Goal: Communication & Community: Answer question/provide support

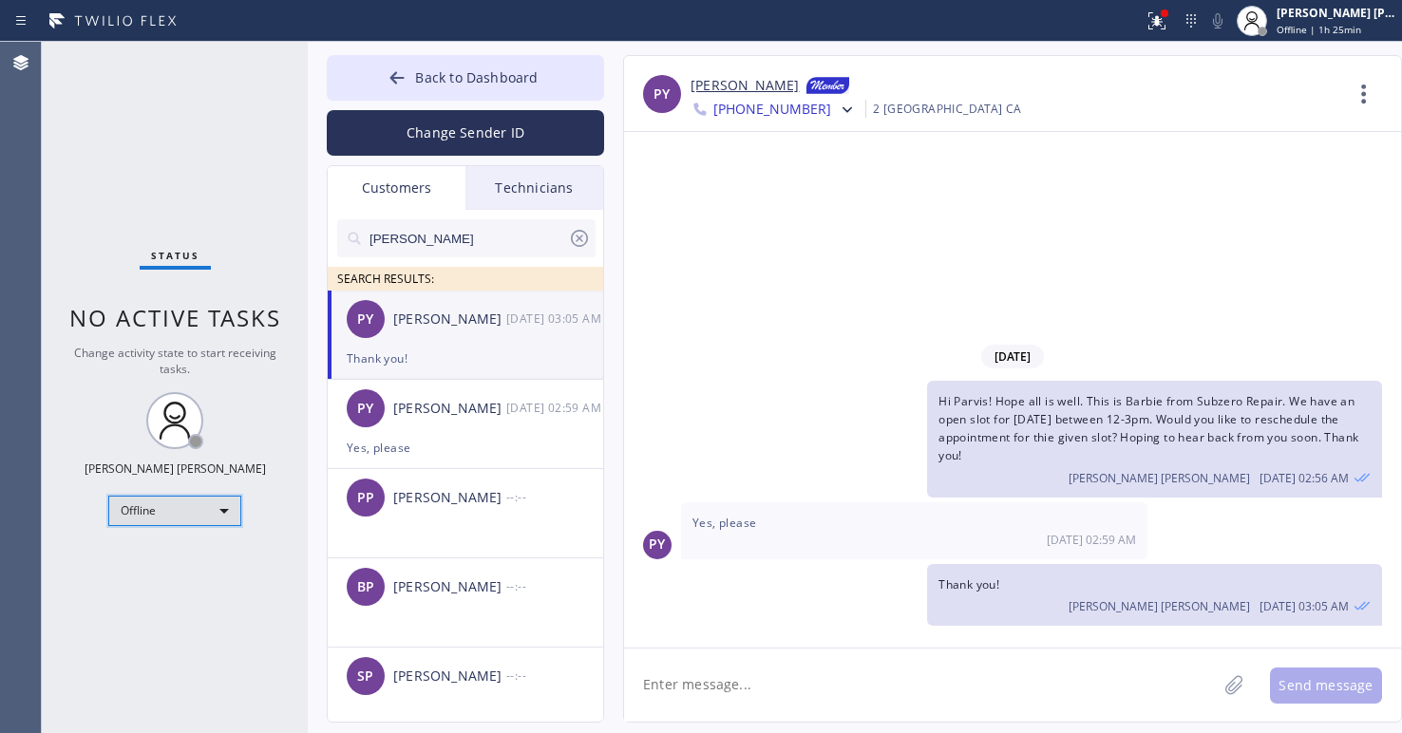
click at [205, 503] on div "Offline" at bounding box center [174, 511] width 133 height 30
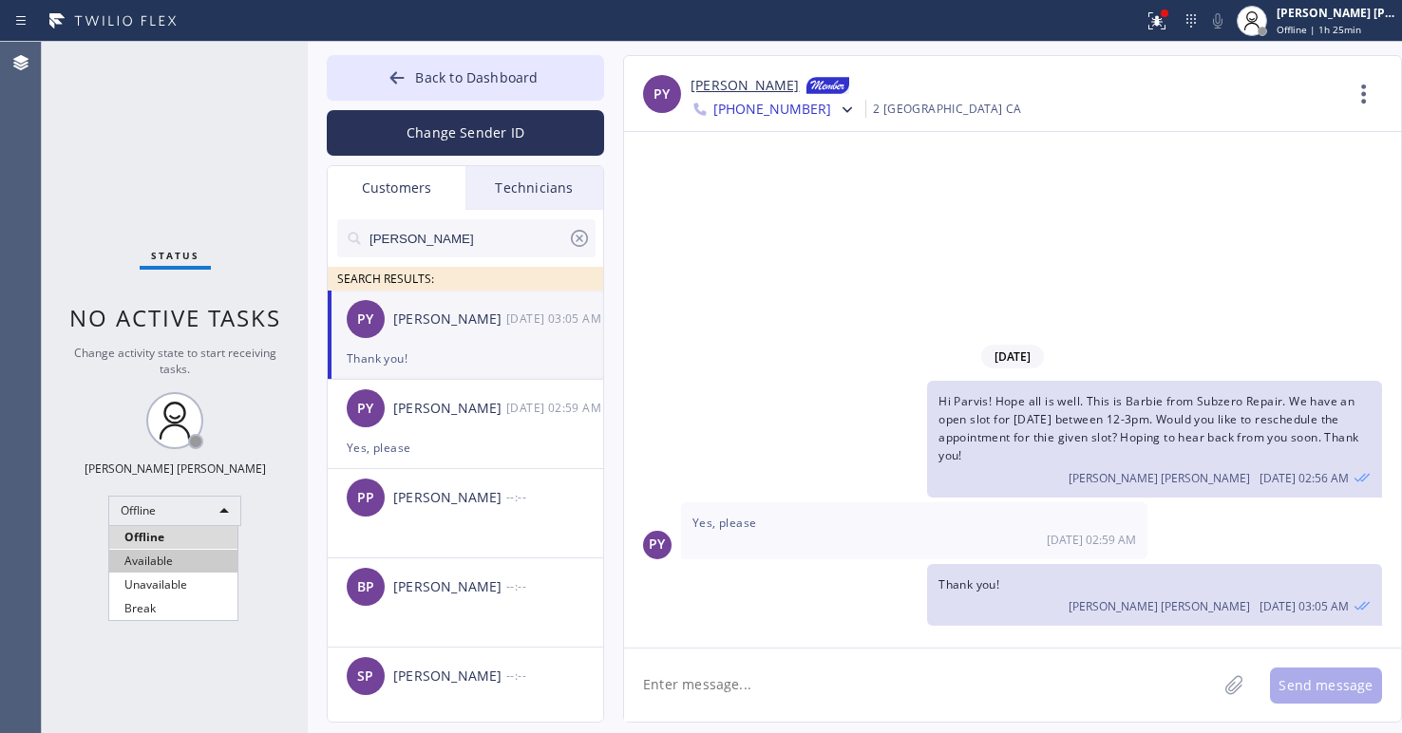
click at [172, 558] on li "Available" at bounding box center [173, 561] width 128 height 23
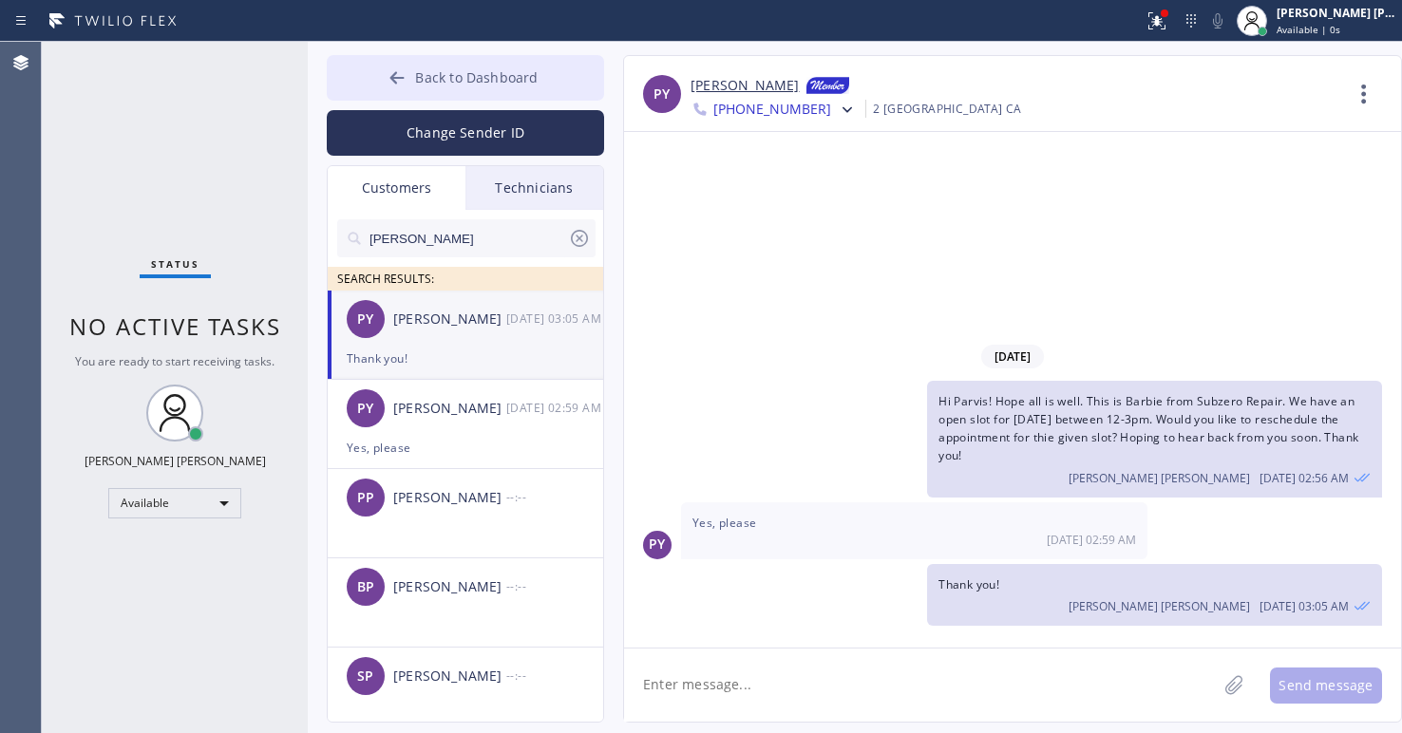
click at [445, 70] on span "Back to Dashboard" at bounding box center [476, 77] width 123 height 18
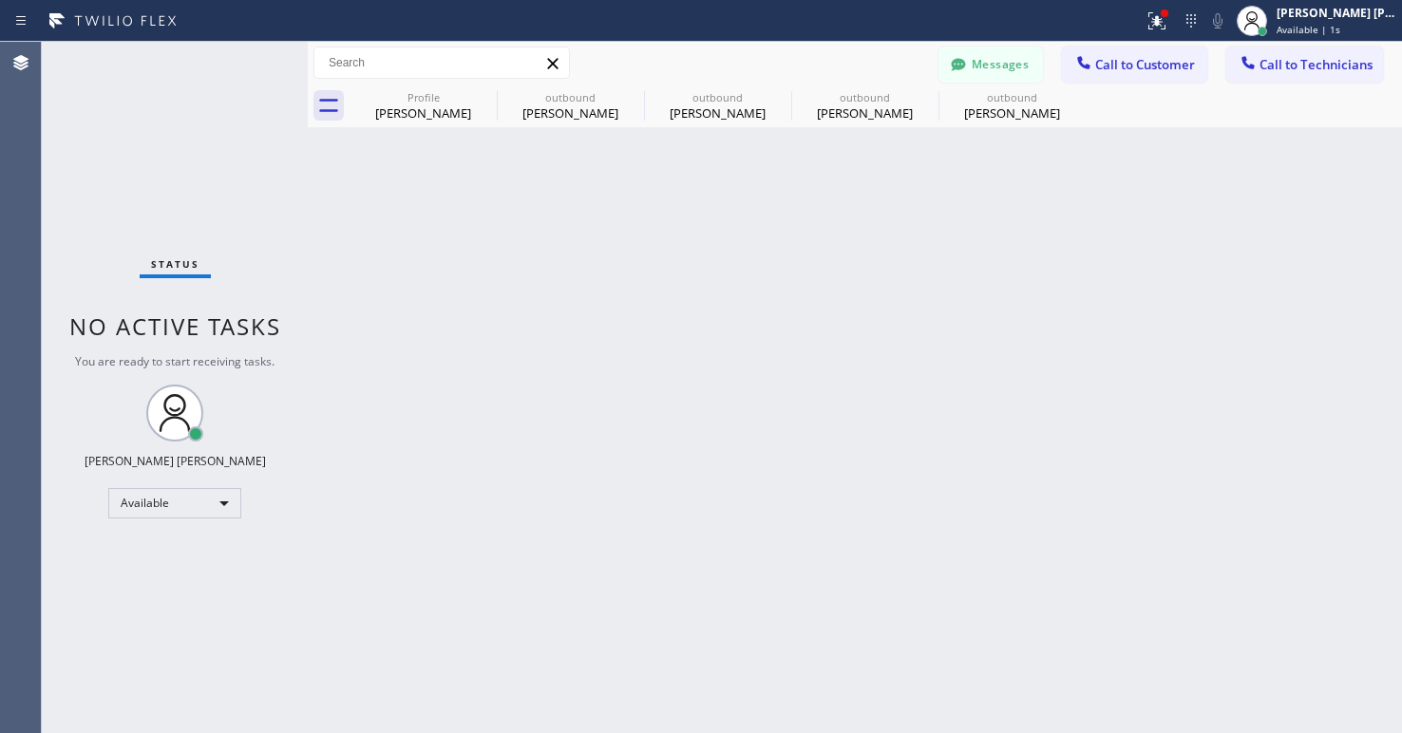
drag, startPoint x: 1110, startPoint y: 68, endPoint x: 1102, endPoint y: 110, distance: 42.7
click at [1110, 70] on span "Call to Customer" at bounding box center [1145, 64] width 100 height 17
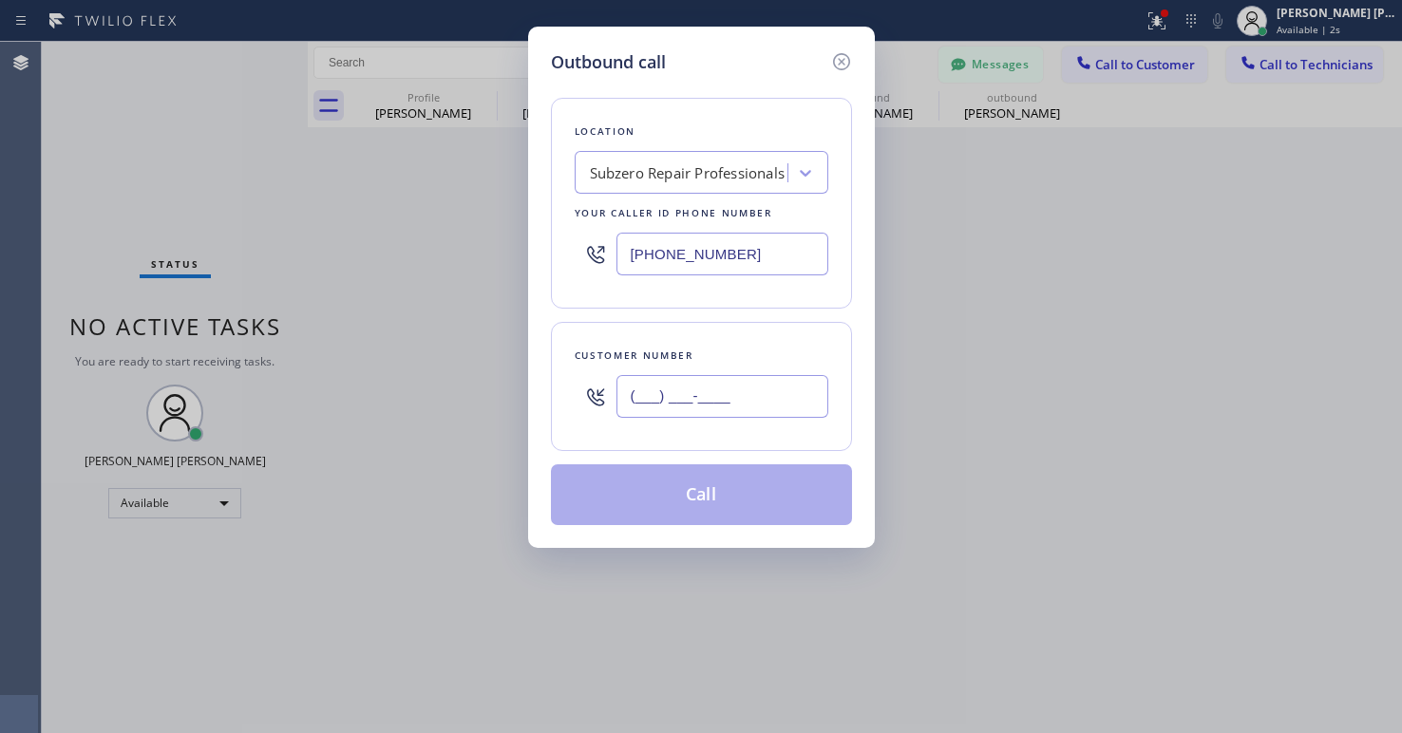
click at [657, 405] on input "(___) ___-____" at bounding box center [722, 396] width 212 height 43
paste input "636) 875-0649"
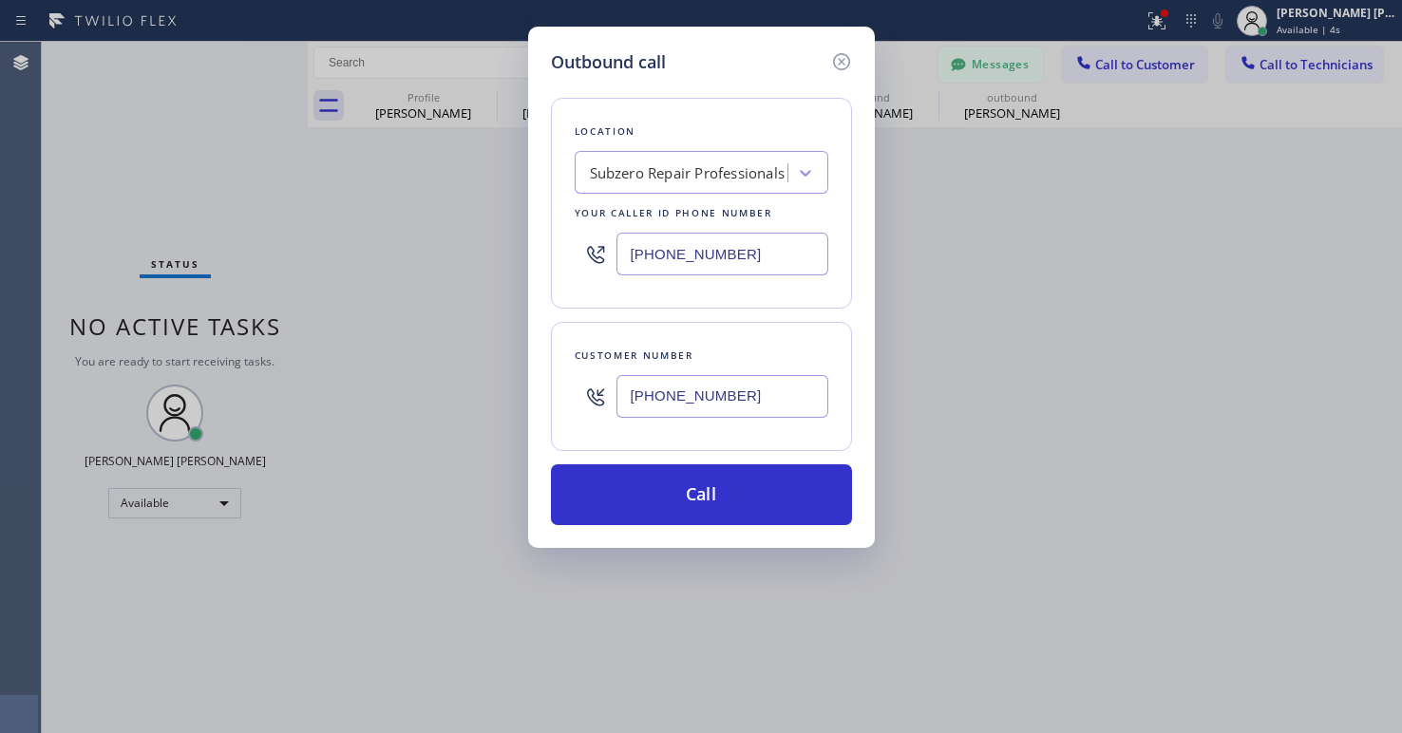
type input "[PHONE_NUMBER]"
drag, startPoint x: 144, startPoint y: 209, endPoint x: 412, endPoint y: 116, distance: 283.5
click at [144, 209] on div "Outbound call Location Subzero Repair Professionals Your caller id phone number…" at bounding box center [701, 366] width 1402 height 733
click at [701, 152] on div "Subzero Repair Professionals" at bounding box center [702, 172] width 254 height 43
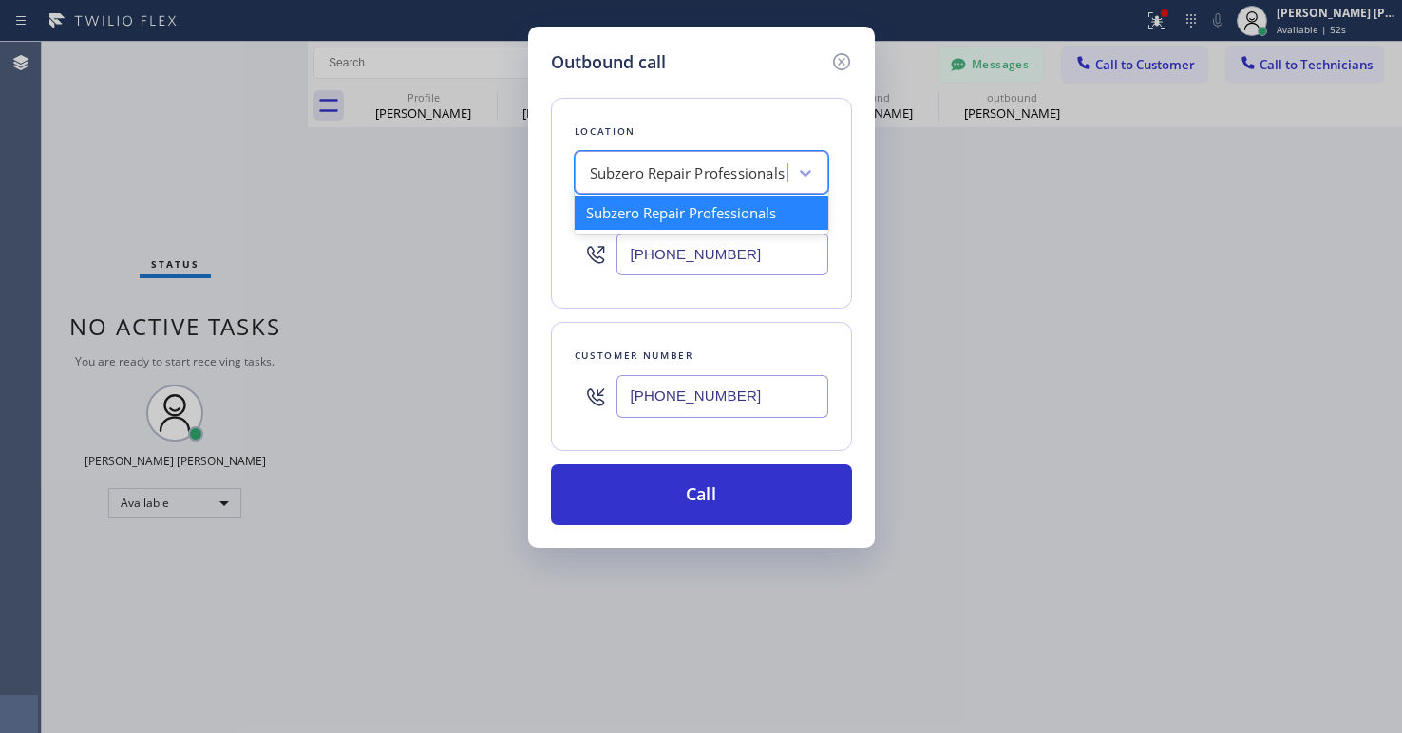
paste input "All Tech Services [PERSON_NAME]"
type input "All Tech Services"
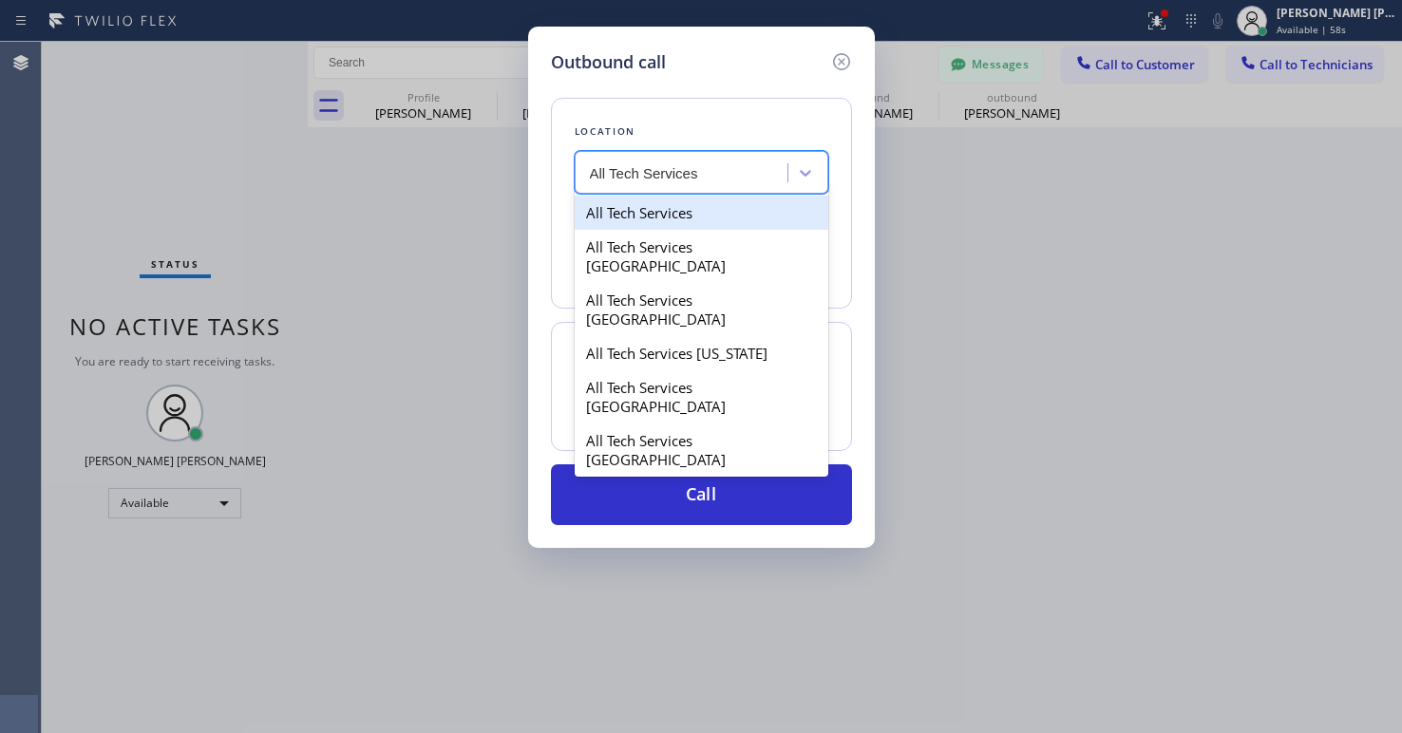
click at [666, 216] on div "All Tech Services" at bounding box center [702, 213] width 254 height 34
type input "[PHONE_NUMBER]"
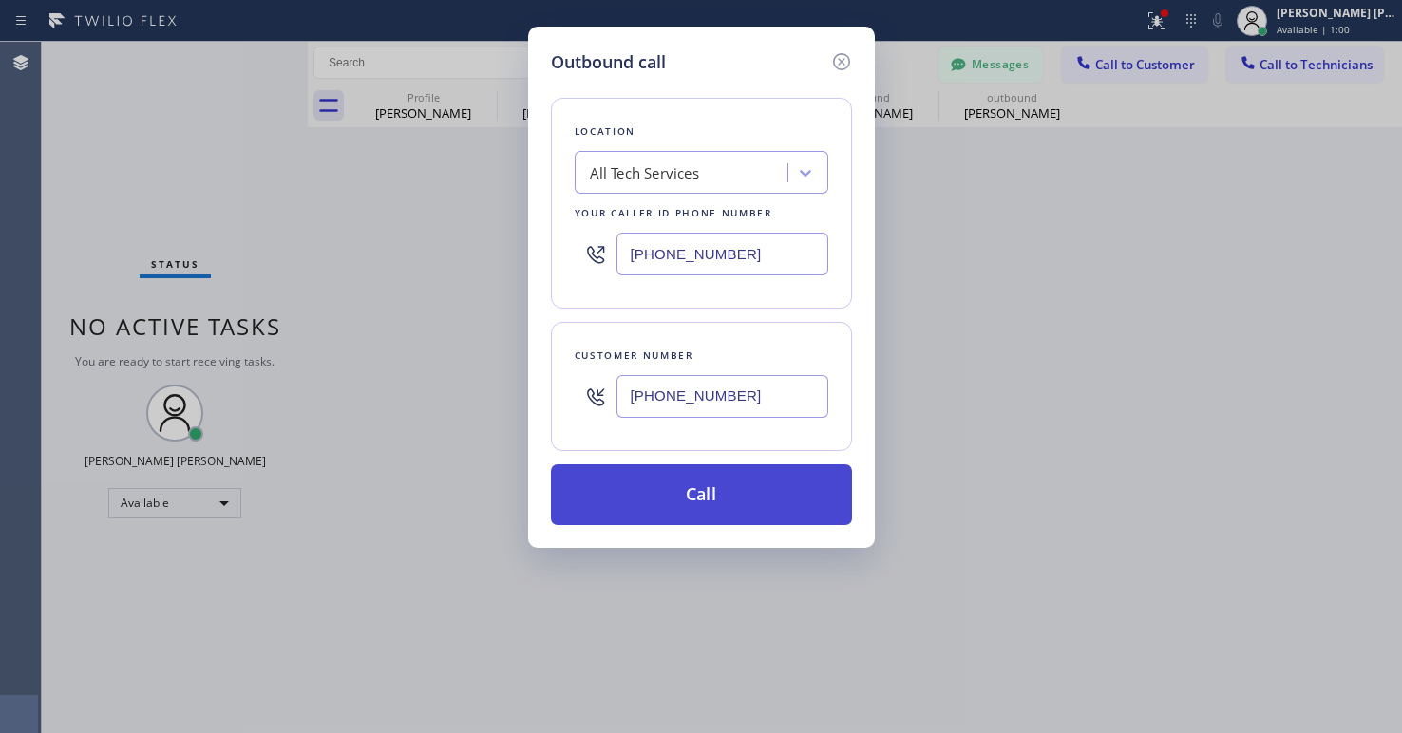
click at [614, 494] on button "Call" at bounding box center [701, 494] width 301 height 61
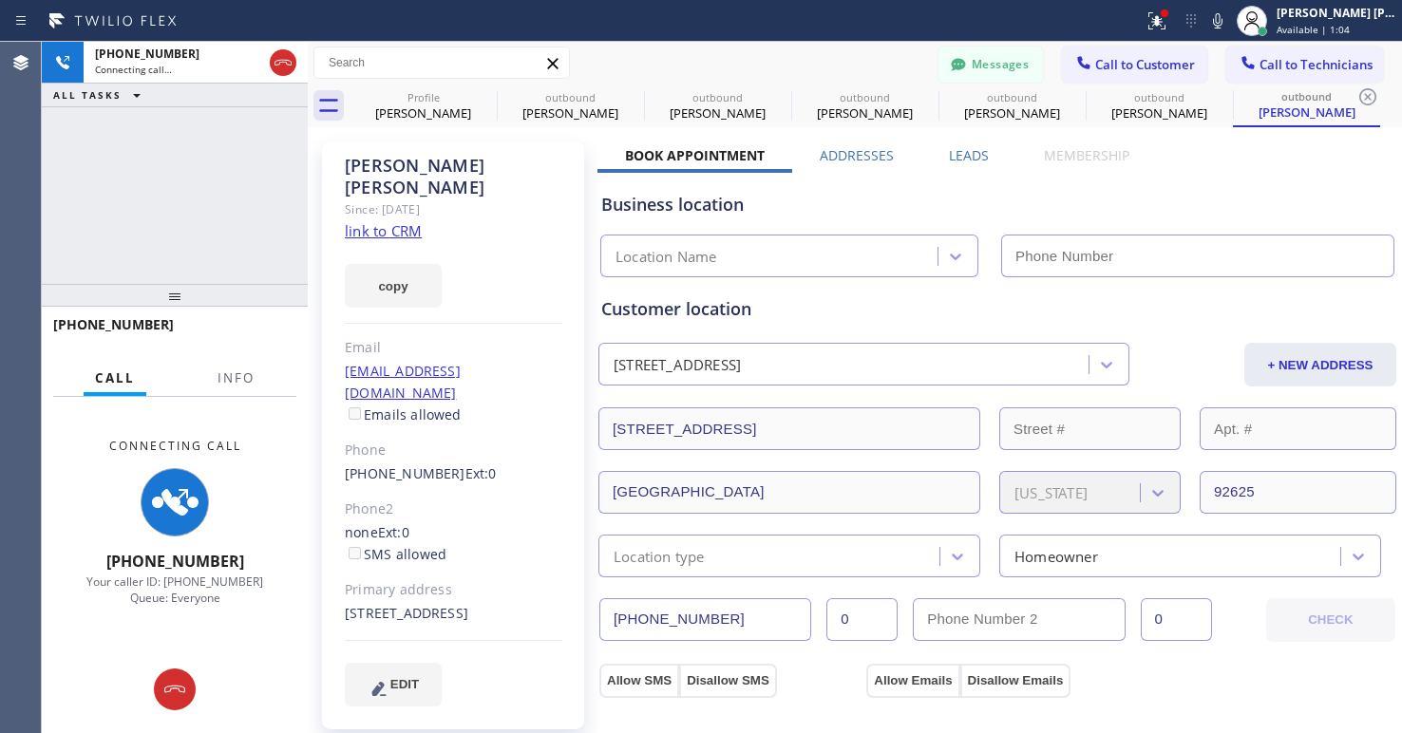
type input "[PHONE_NUMBER]"
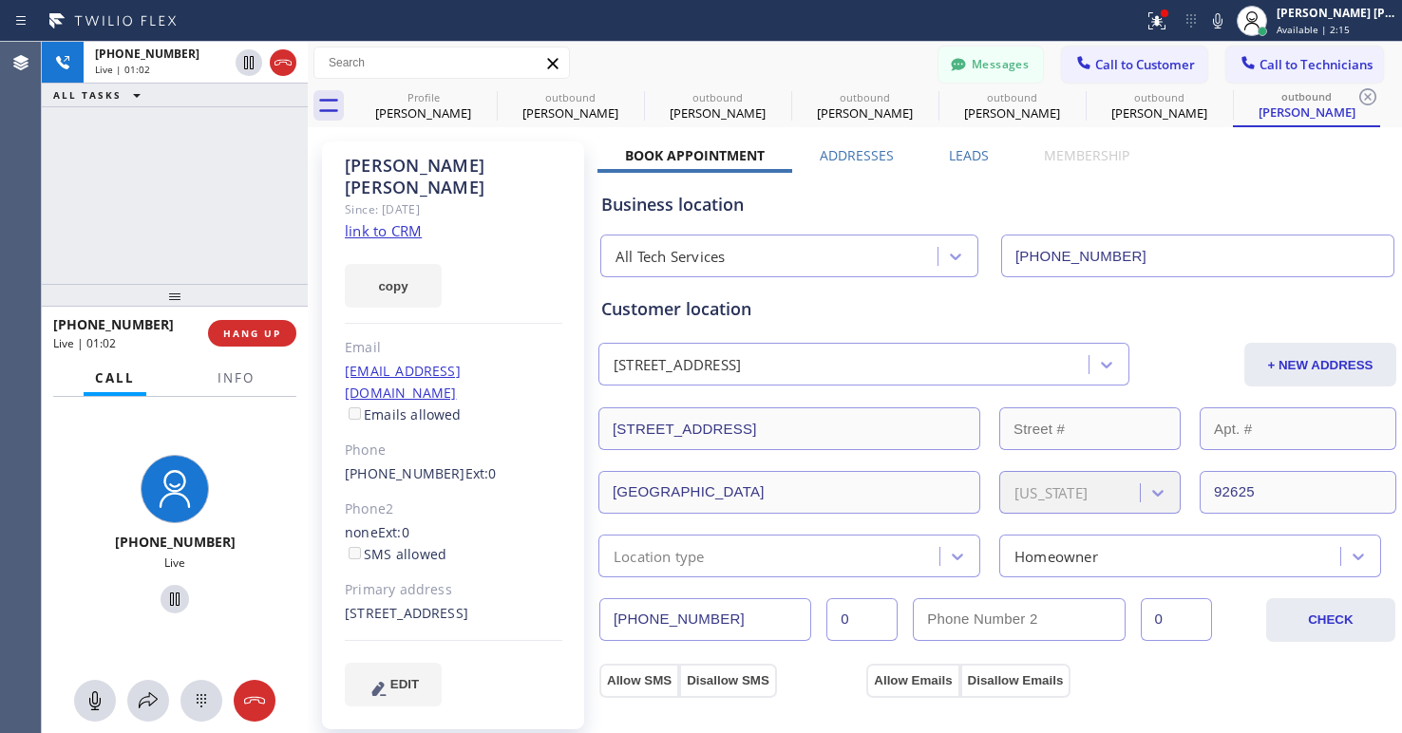
click at [115, 175] on div "[PHONE_NUMBER] Live | 01:02 ALL TASKS ALL TASKS ACTIVE TASKS TASKS IN WRAP UP" at bounding box center [175, 163] width 266 height 242
click at [256, 330] on span "HANG UP" at bounding box center [252, 333] width 58 height 13
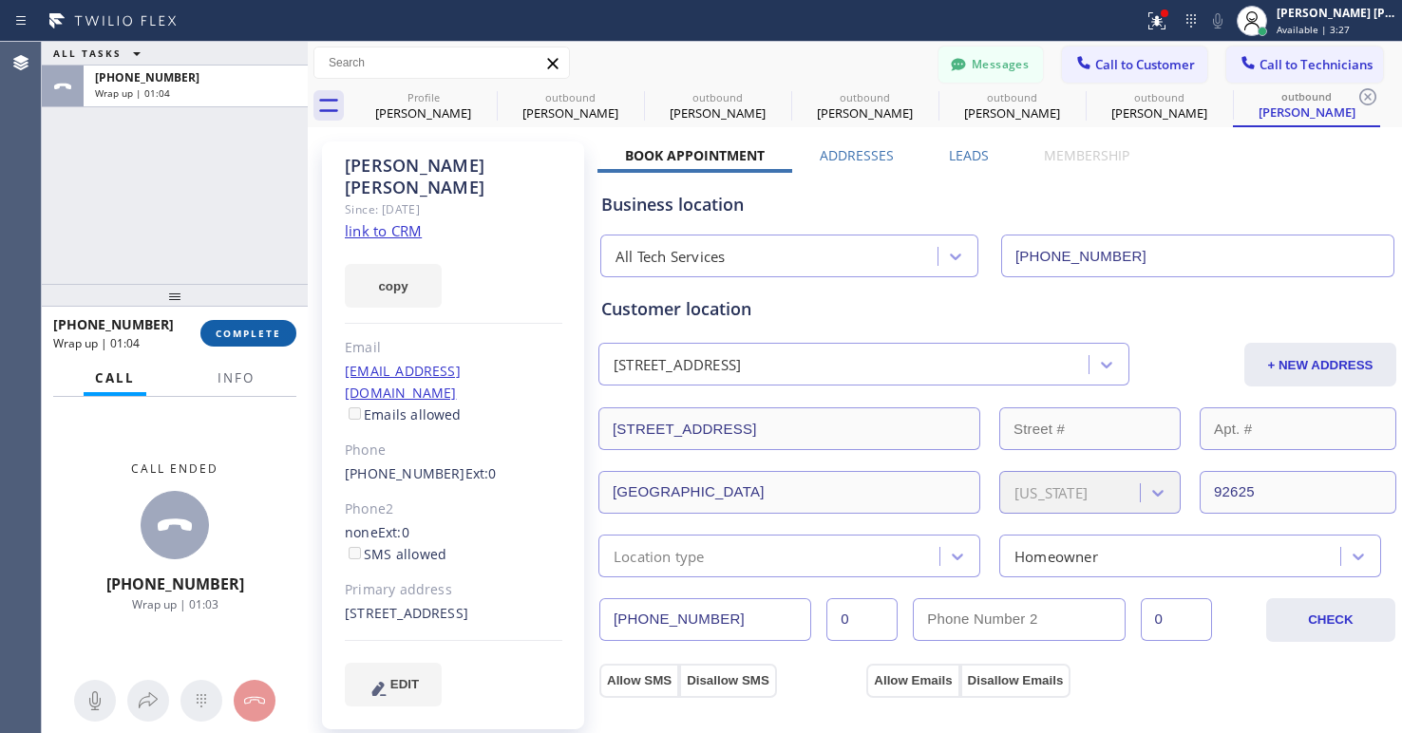
click at [241, 336] on span "COMPLETE" at bounding box center [249, 333] width 66 height 13
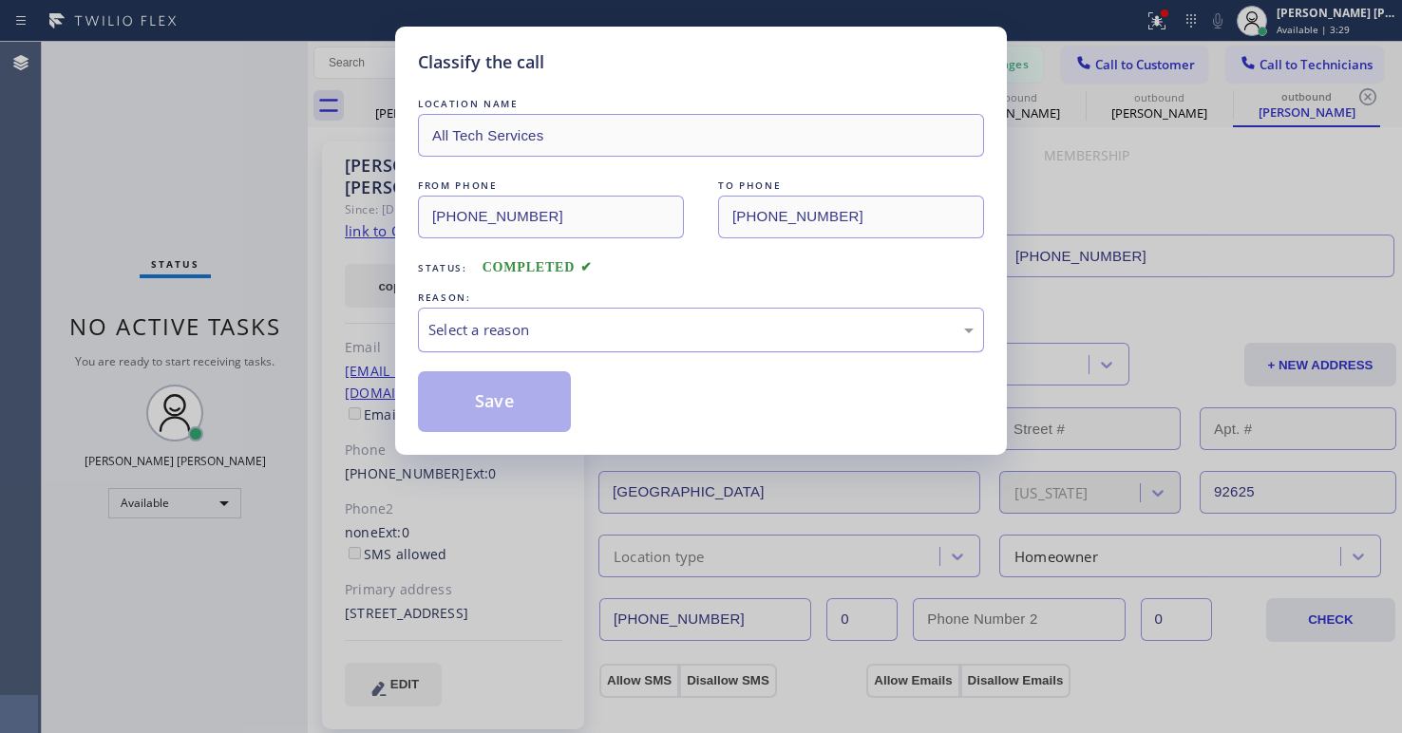
click at [895, 325] on div "Select a reason" at bounding box center [700, 330] width 545 height 22
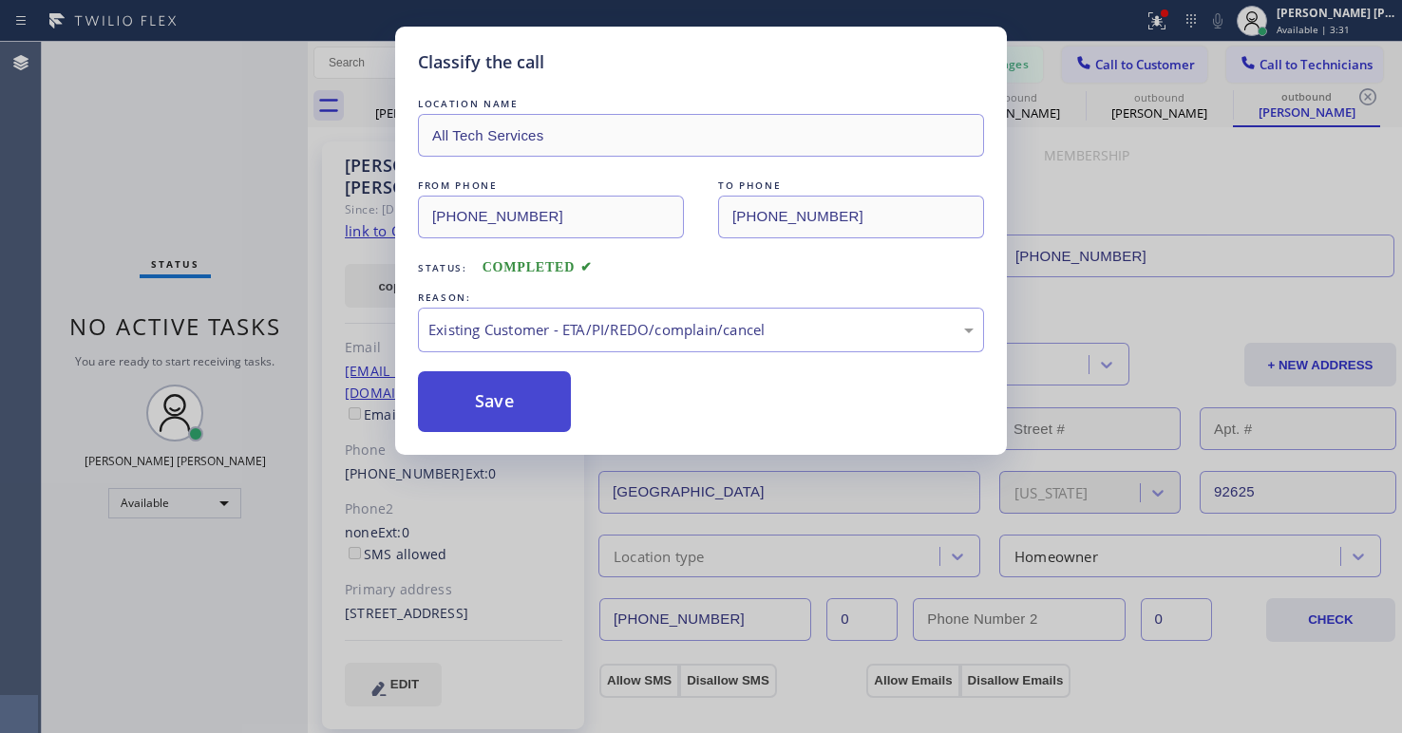
click at [438, 399] on button "Save" at bounding box center [494, 401] width 153 height 61
type input "[PHONE_NUMBER]"
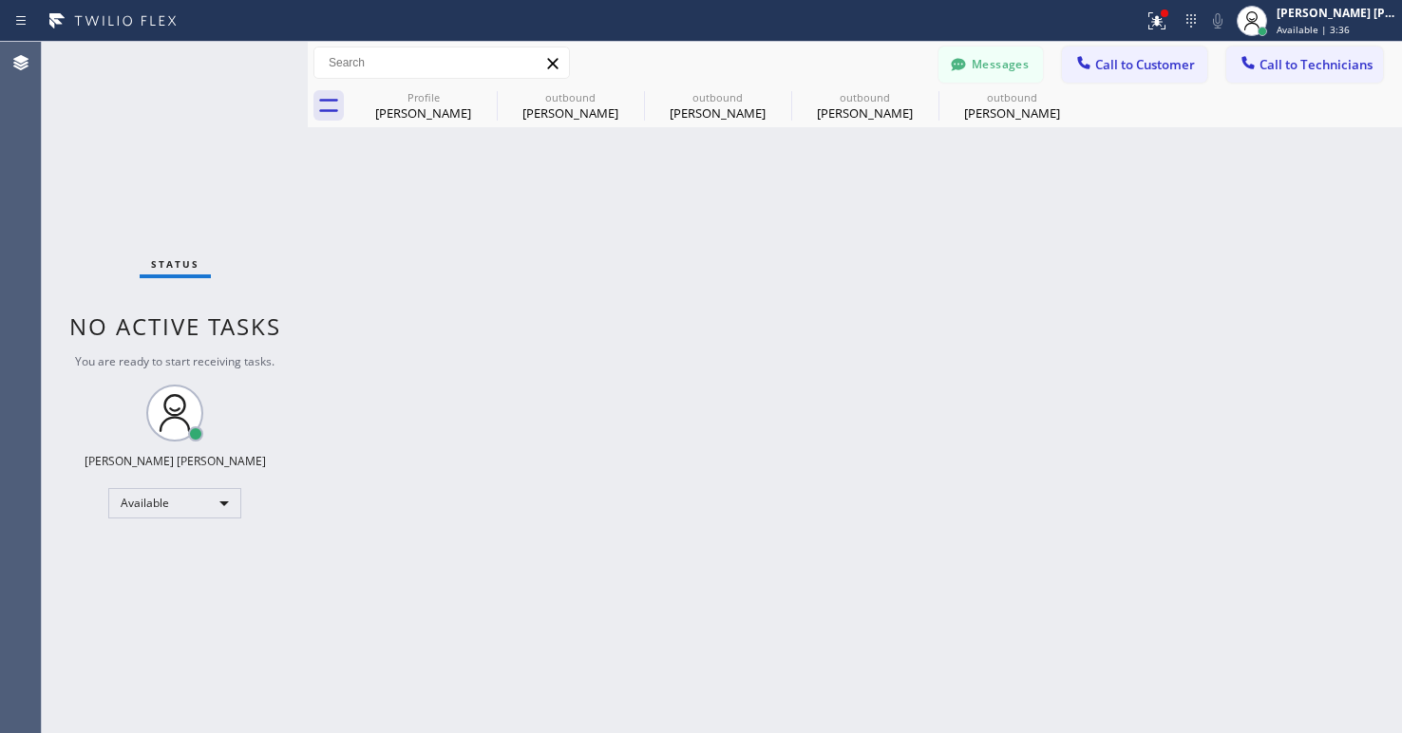
drag, startPoint x: 149, startPoint y: 182, endPoint x: 533, endPoint y: 137, distance: 386.4
click at [149, 182] on div "Status No active tasks You are ready to start receiving tasks. [PERSON_NAME] [P…" at bounding box center [175, 387] width 266 height 691
click at [1161, 52] on button "Call to Customer" at bounding box center [1134, 65] width 145 height 36
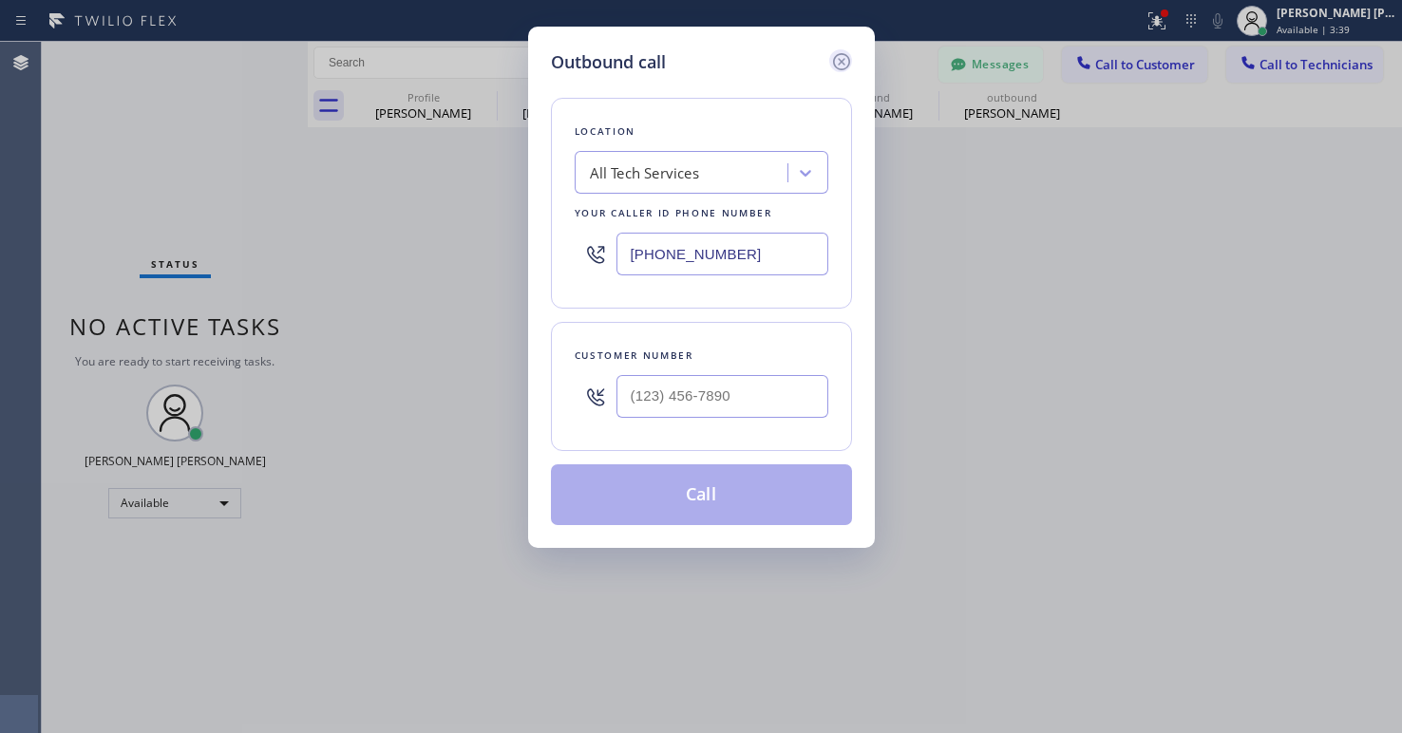
click at [838, 59] on icon at bounding box center [840, 61] width 17 height 17
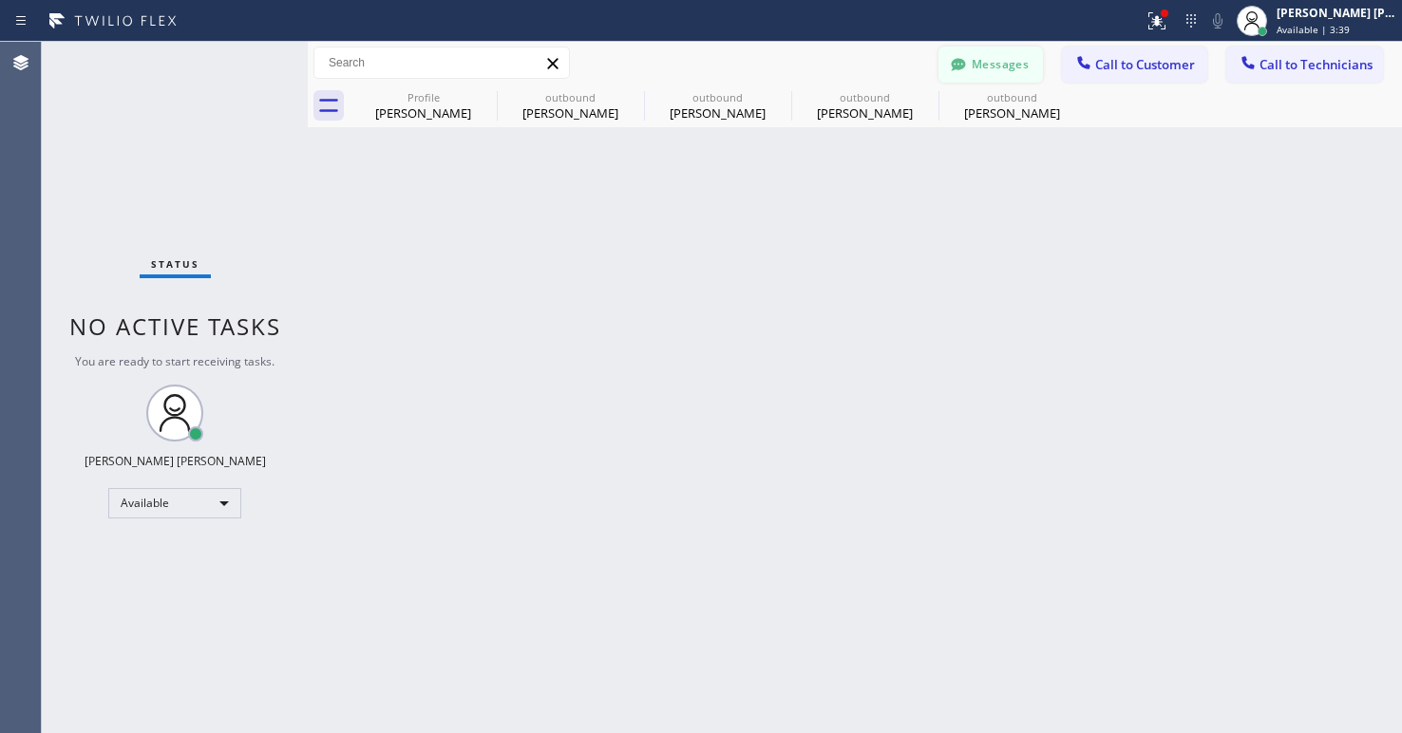
click at [971, 64] on button "Messages" at bounding box center [990, 65] width 104 height 36
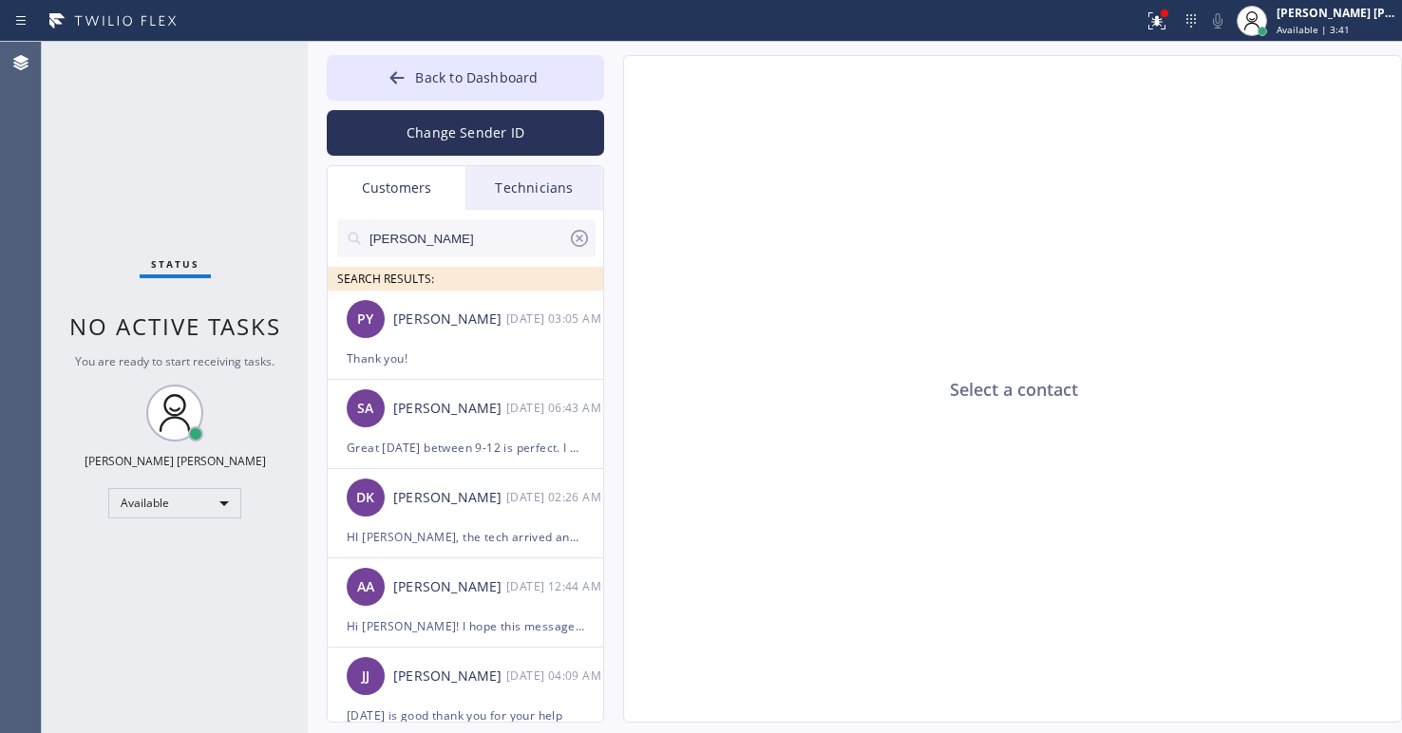
click at [415, 247] on input "[PERSON_NAME]" at bounding box center [468, 238] width 200 height 38
click at [415, 246] on input "[PERSON_NAME]" at bounding box center [468, 238] width 200 height 38
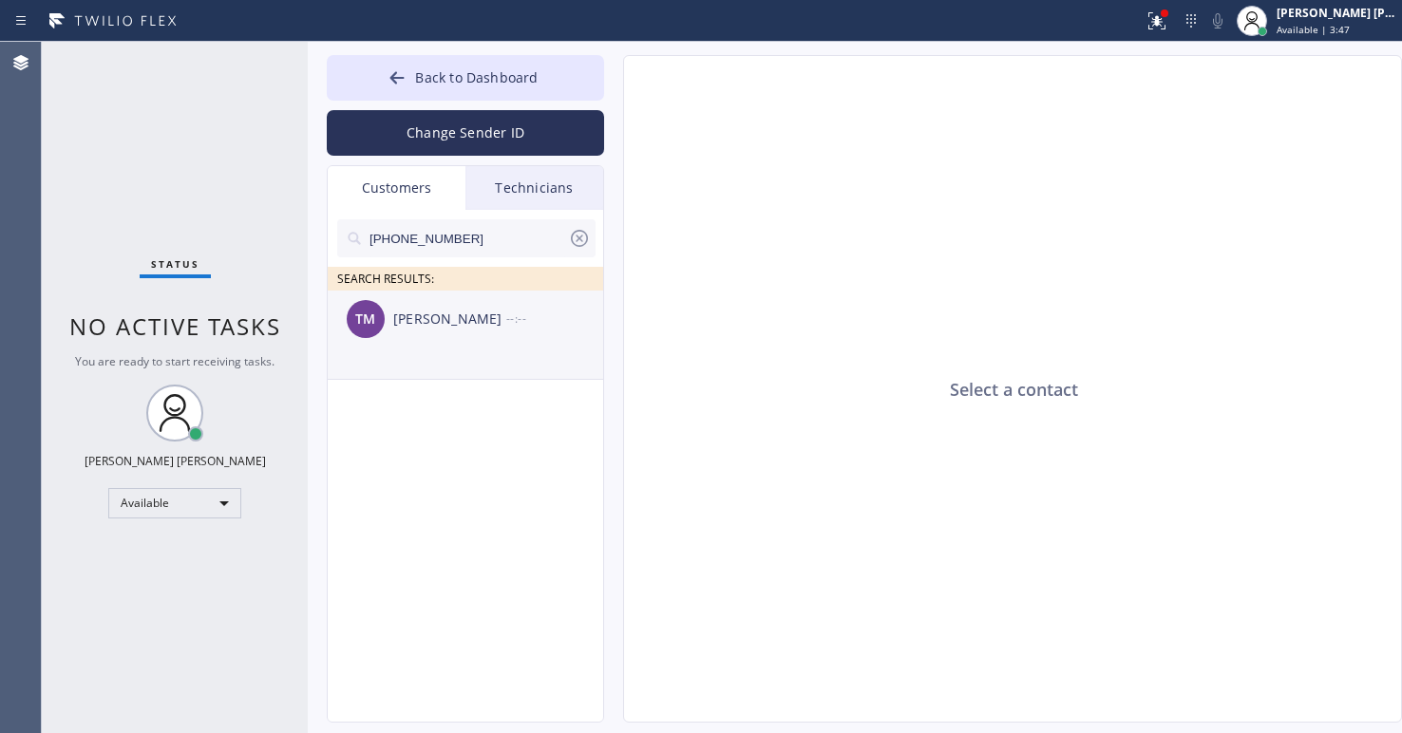
click at [483, 318] on div "[PERSON_NAME]" at bounding box center [449, 320] width 113 height 22
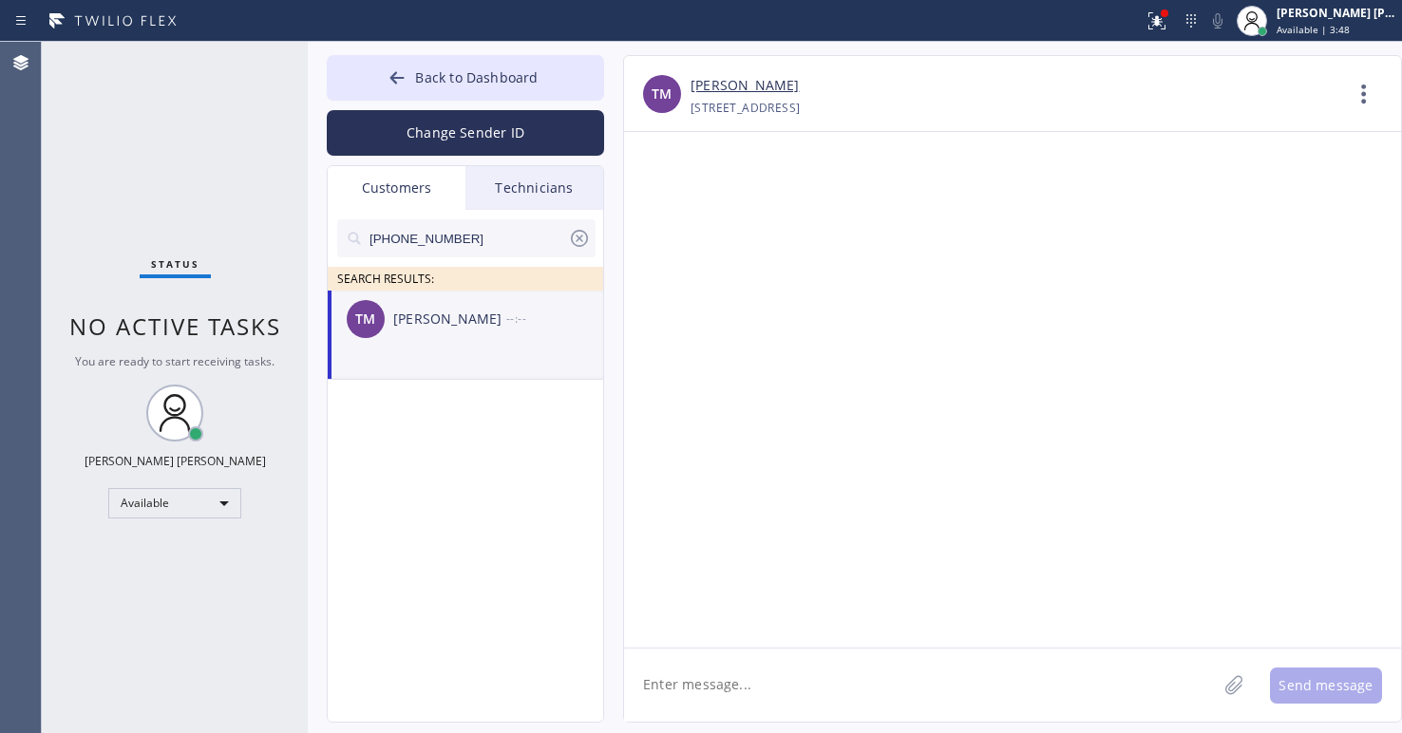
click at [924, 671] on textarea at bounding box center [920, 685] width 593 height 73
type textarea "G"
type textarea "i"
click at [803, 699] on textarea "Hi [PERSON_NAME]! I hope all is well. This is Brbie from" at bounding box center [937, 685] width 627 height 73
click at [946, 706] on textarea "Hi [PERSON_NAME]! I hope all is well. This is Barbie from" at bounding box center [937, 685] width 627 height 73
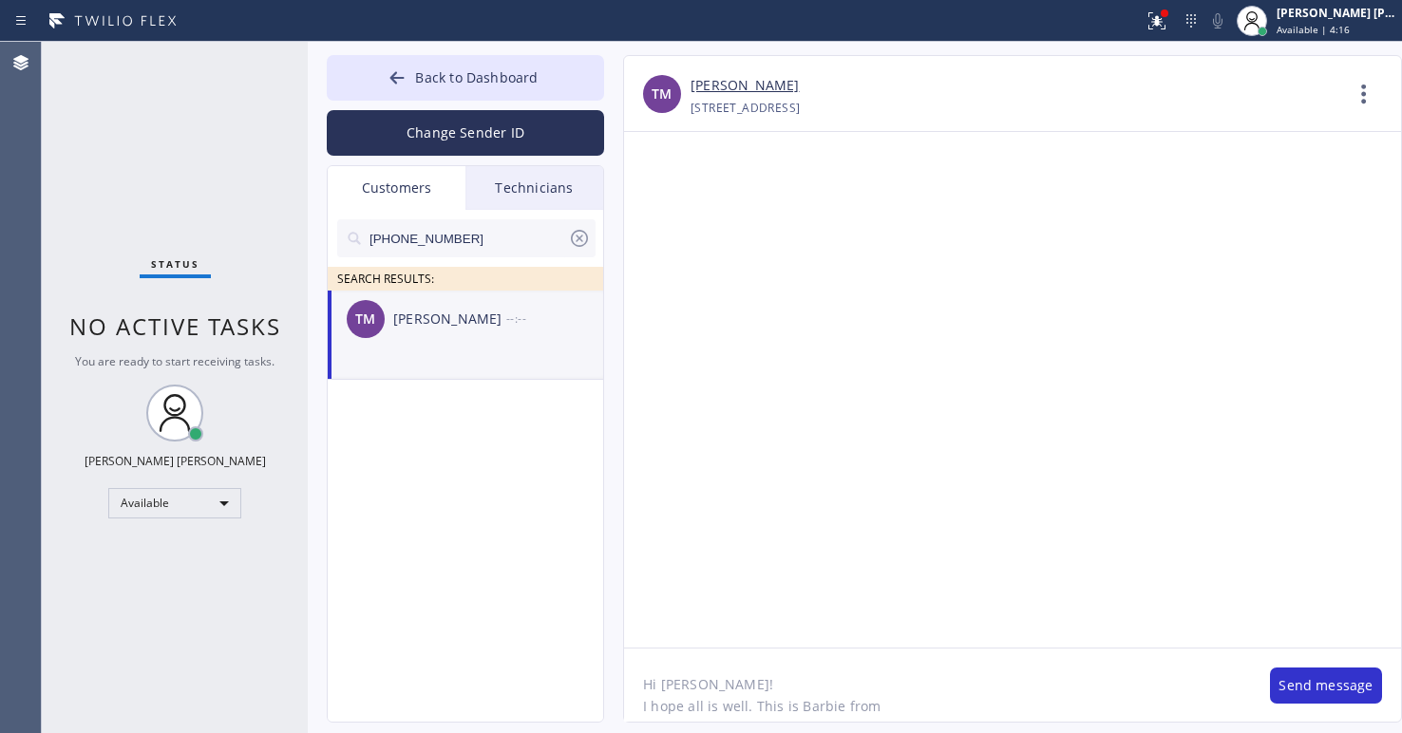
paste textarea "All Tech Services"
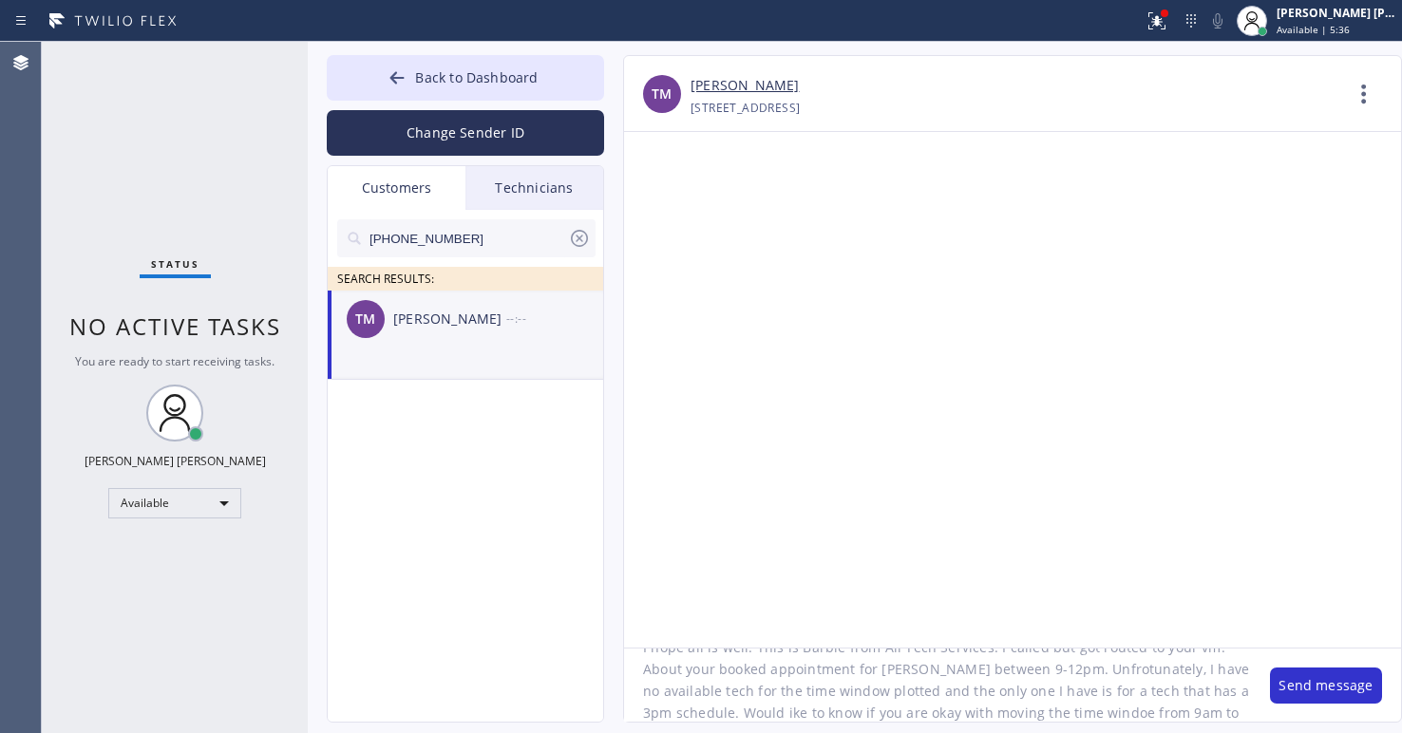
scroll to position [81, 0]
click at [786, 690] on textarea "Hi [PERSON_NAME]! I hope all is well. This is Barbie from All Tech Services. I …" at bounding box center [937, 685] width 627 height 73
click at [1140, 686] on textarea "Hi [PERSON_NAME]! I hope all is well. This is Barbie from All Tech Services. I …" at bounding box center [937, 685] width 627 height 73
click at [209, 644] on div "Status No active tasks You are ready to start receiving tasks. [PERSON_NAME] [P…" at bounding box center [175, 387] width 266 height 691
click at [1065, 655] on textarea "Hi [PERSON_NAME]! I hope all is well. This is Barbie from All Tech Services. I …" at bounding box center [937, 685] width 627 height 73
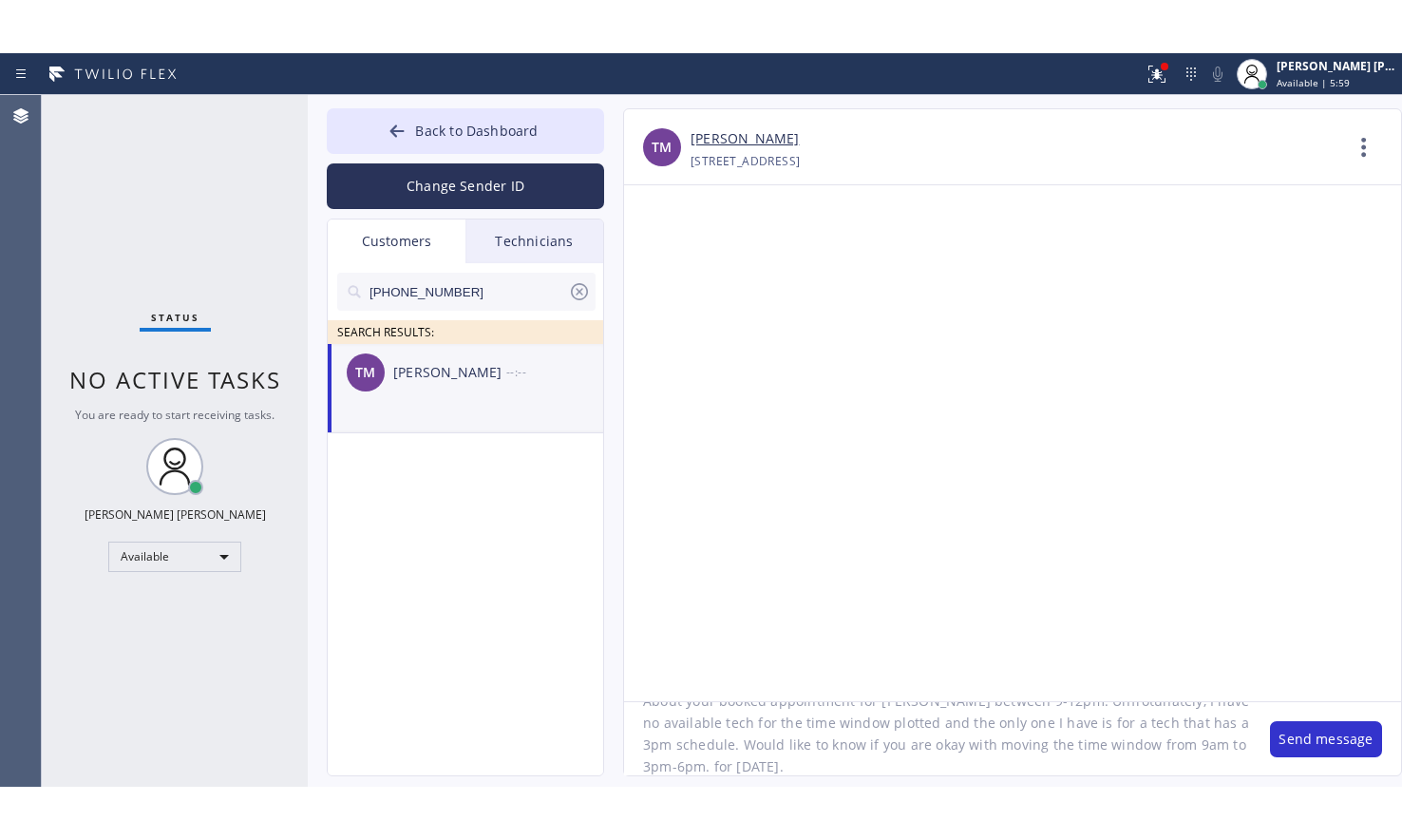
scroll to position [0, 0]
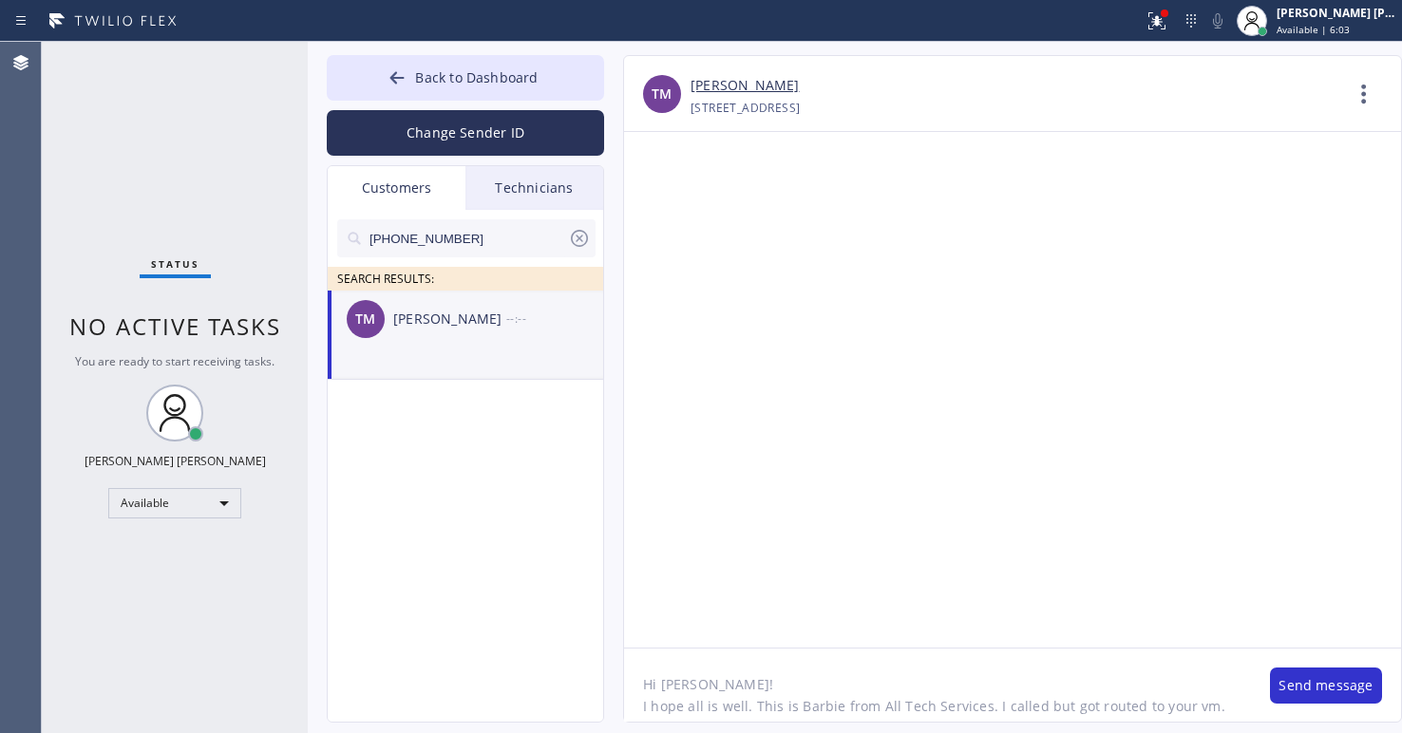
drag, startPoint x: 976, startPoint y: 641, endPoint x: 1016, endPoint y: 227, distance: 416.0
click at [976, 641] on div at bounding box center [1012, 390] width 777 height 516
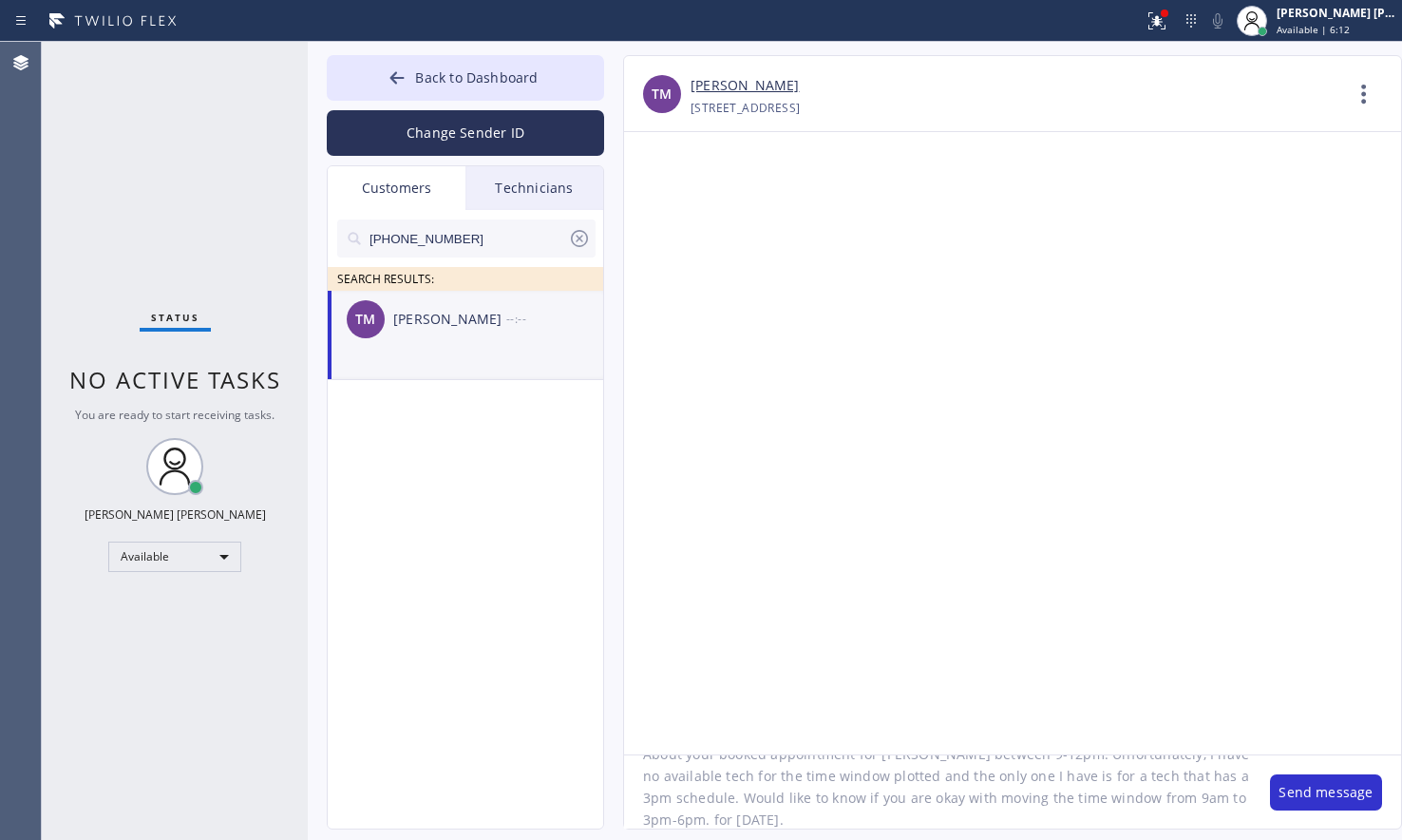
scroll to position [84, 0]
click at [989, 732] on textarea "Hi [PERSON_NAME]! I hope all is well. This is Barbie from All Tech Services. I …" at bounding box center [937, 791] width 627 height 73
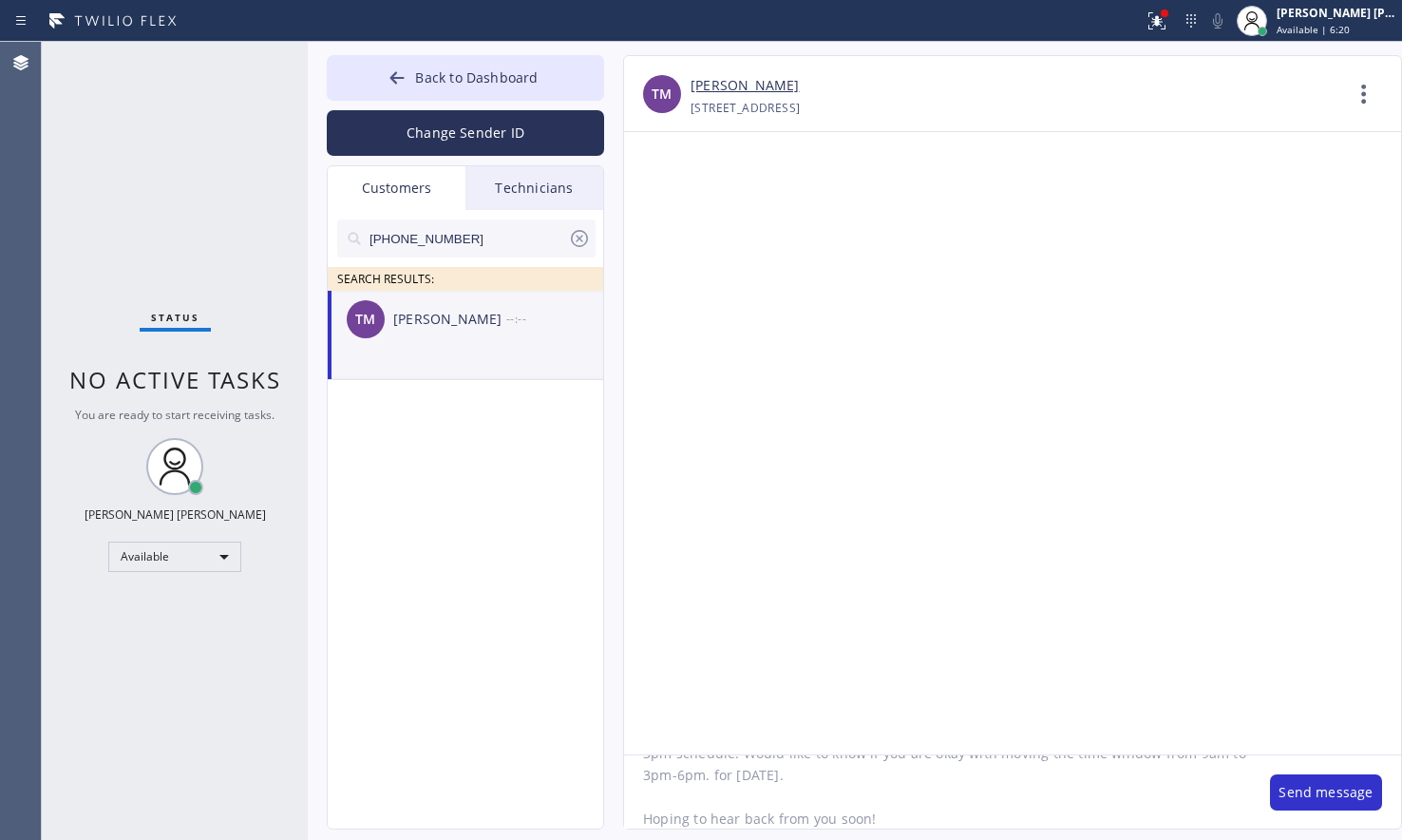
scroll to position [146, 0]
type textarea "Hi [PERSON_NAME]! I hope all is well. This is Barbie from All Tech Services. I …"
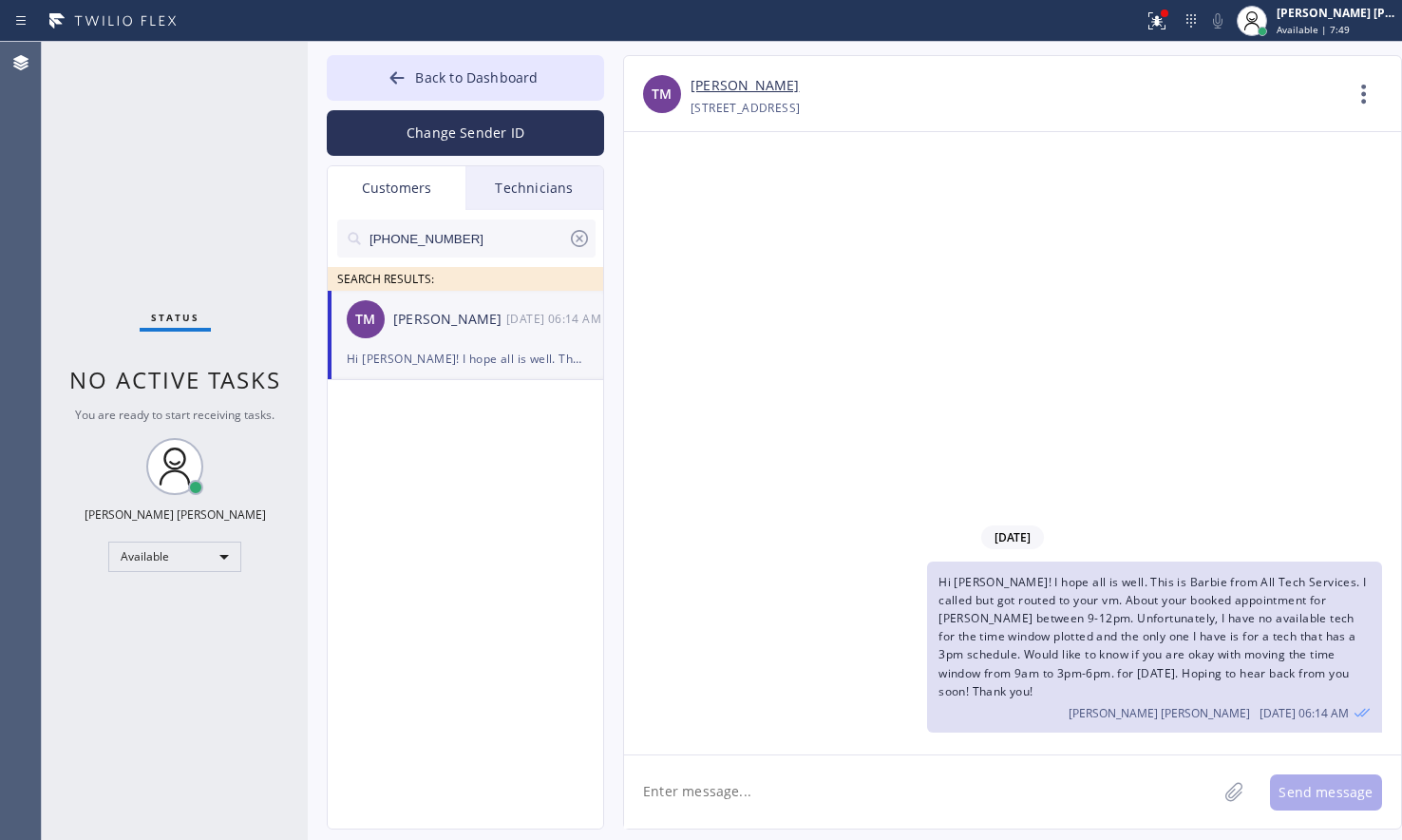
drag, startPoint x: 851, startPoint y: 774, endPoint x: 403, endPoint y: 695, distance: 455.1
click at [851, 732] on textarea at bounding box center [920, 791] width 593 height 73
click at [172, 642] on div "Status No active tasks You are ready to start receiving tasks. [PERSON_NAME] [P…" at bounding box center [175, 441] width 266 height 798
click at [187, 732] on div "Status No active tasks You are ready to start receiving tasks. [PERSON_NAME] [P…" at bounding box center [175, 441] width 266 height 798
click at [123, 716] on div "Status No active tasks You are ready to start receiving tasks. [PERSON_NAME] [P…" at bounding box center [175, 441] width 266 height 798
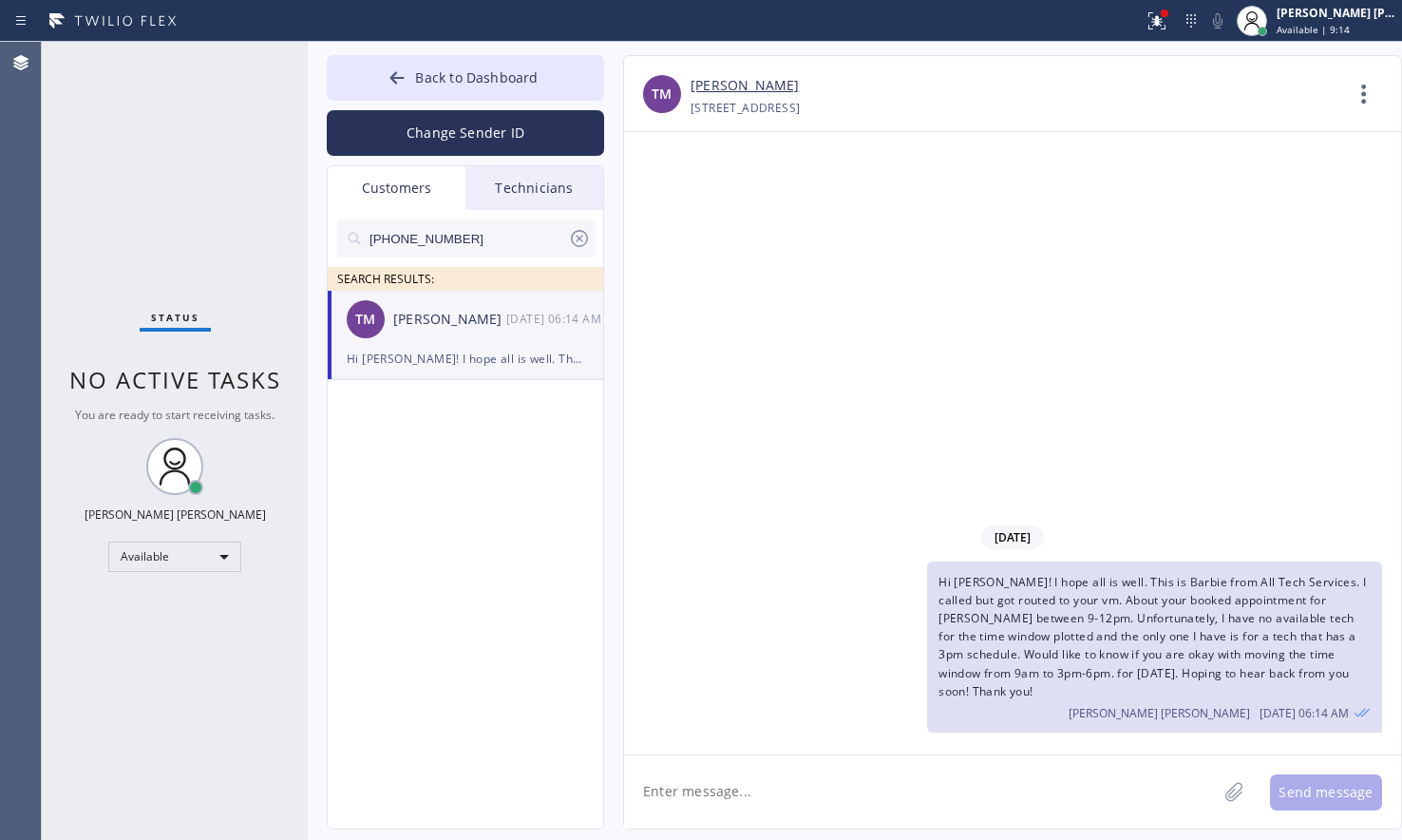
click at [110, 292] on div "Status No active tasks You are ready to start receiving tasks. [PERSON_NAME] [P…" at bounding box center [175, 441] width 266 height 798
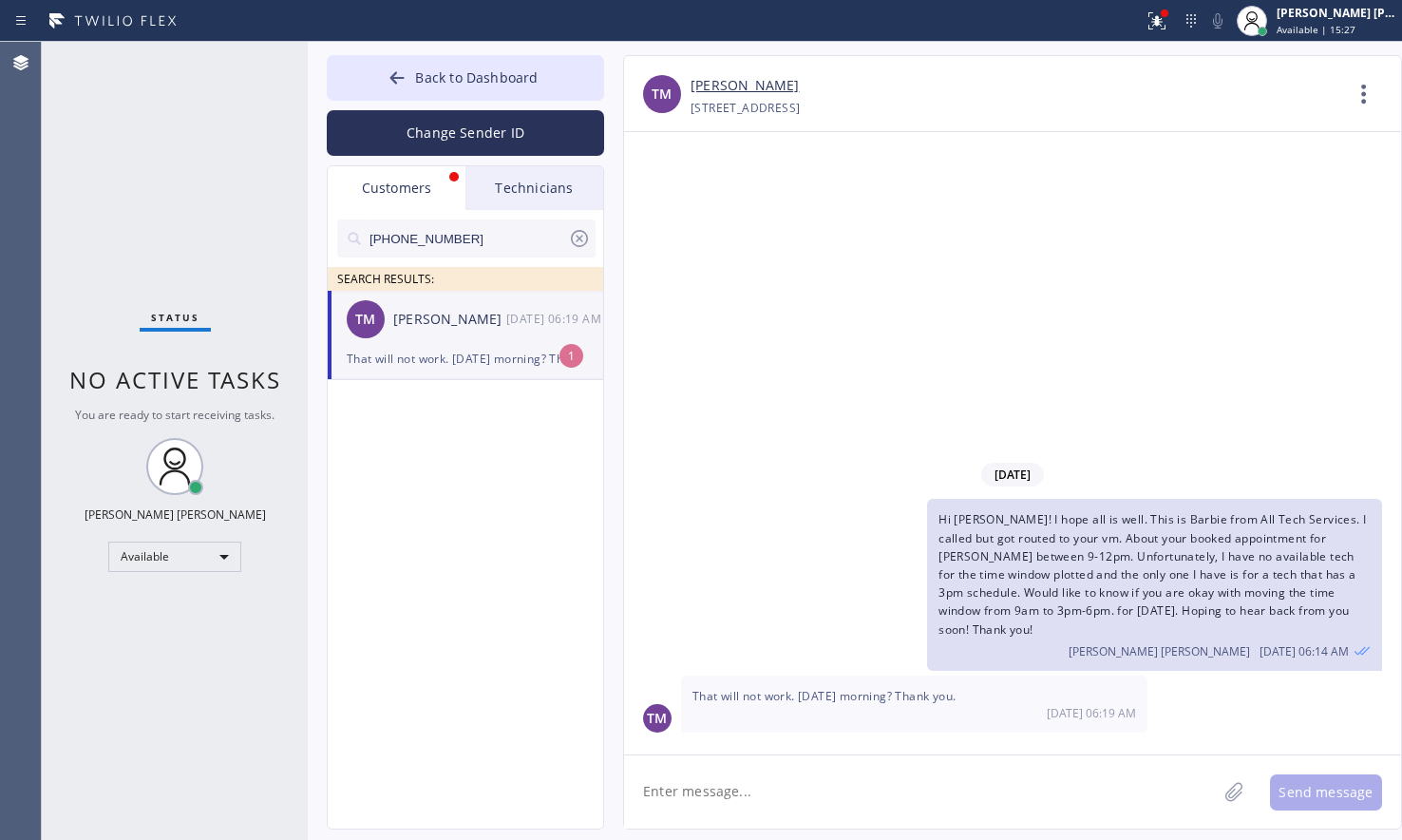
click at [104, 732] on div "Status No active tasks You are ready to start receiving tasks. [PERSON_NAME] [P…" at bounding box center [175, 441] width 266 height 798
click at [863, 732] on textarea at bounding box center [920, 791] width 593 height 73
click at [902, 732] on textarea at bounding box center [920, 791] width 593 height 73
click at [750, 84] on link "[PERSON_NAME]" at bounding box center [744, 86] width 108 height 22
click at [936, 732] on textarea at bounding box center [920, 791] width 593 height 73
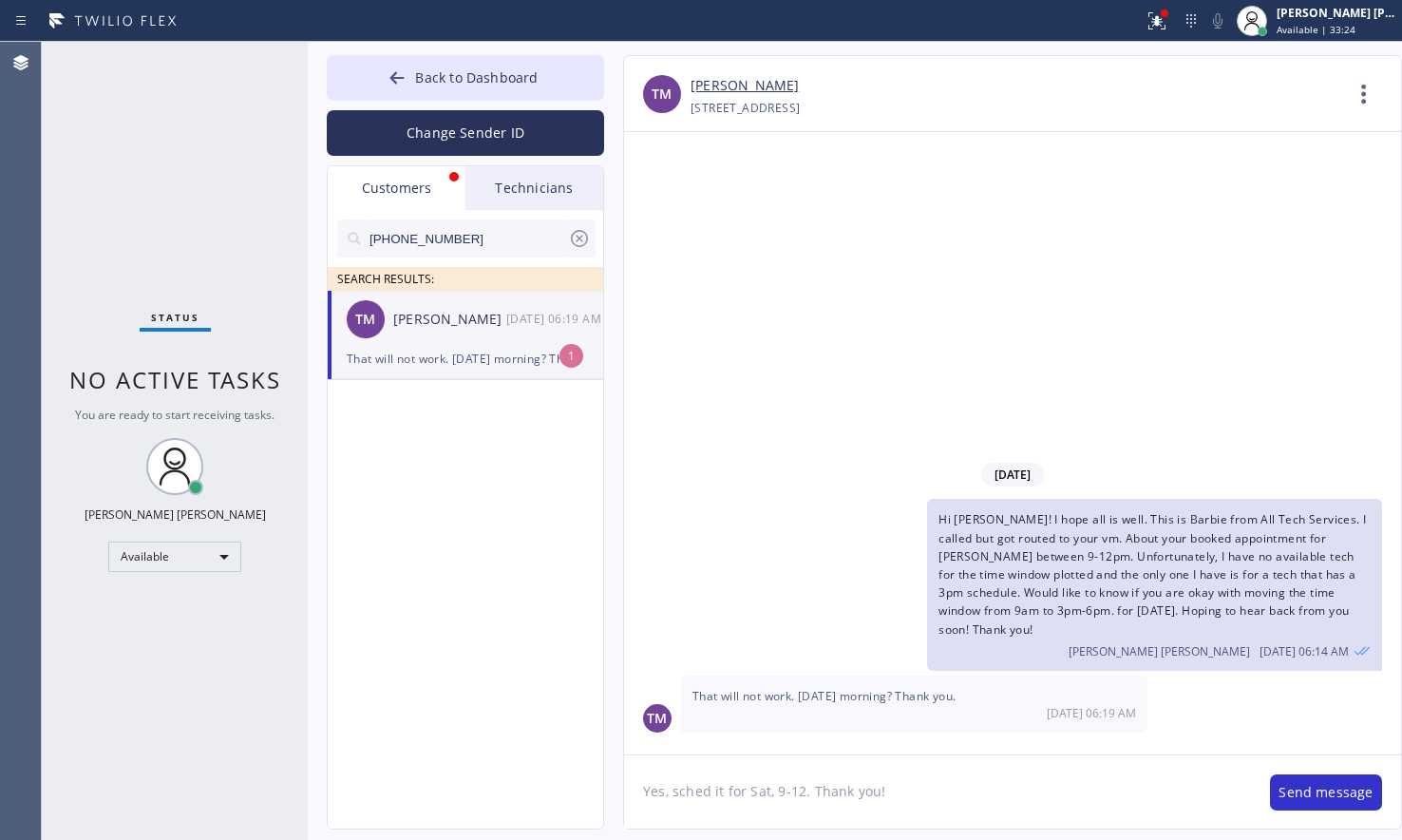
type textarea "Yes, sched it for Sat, 9-12. Thank you!"
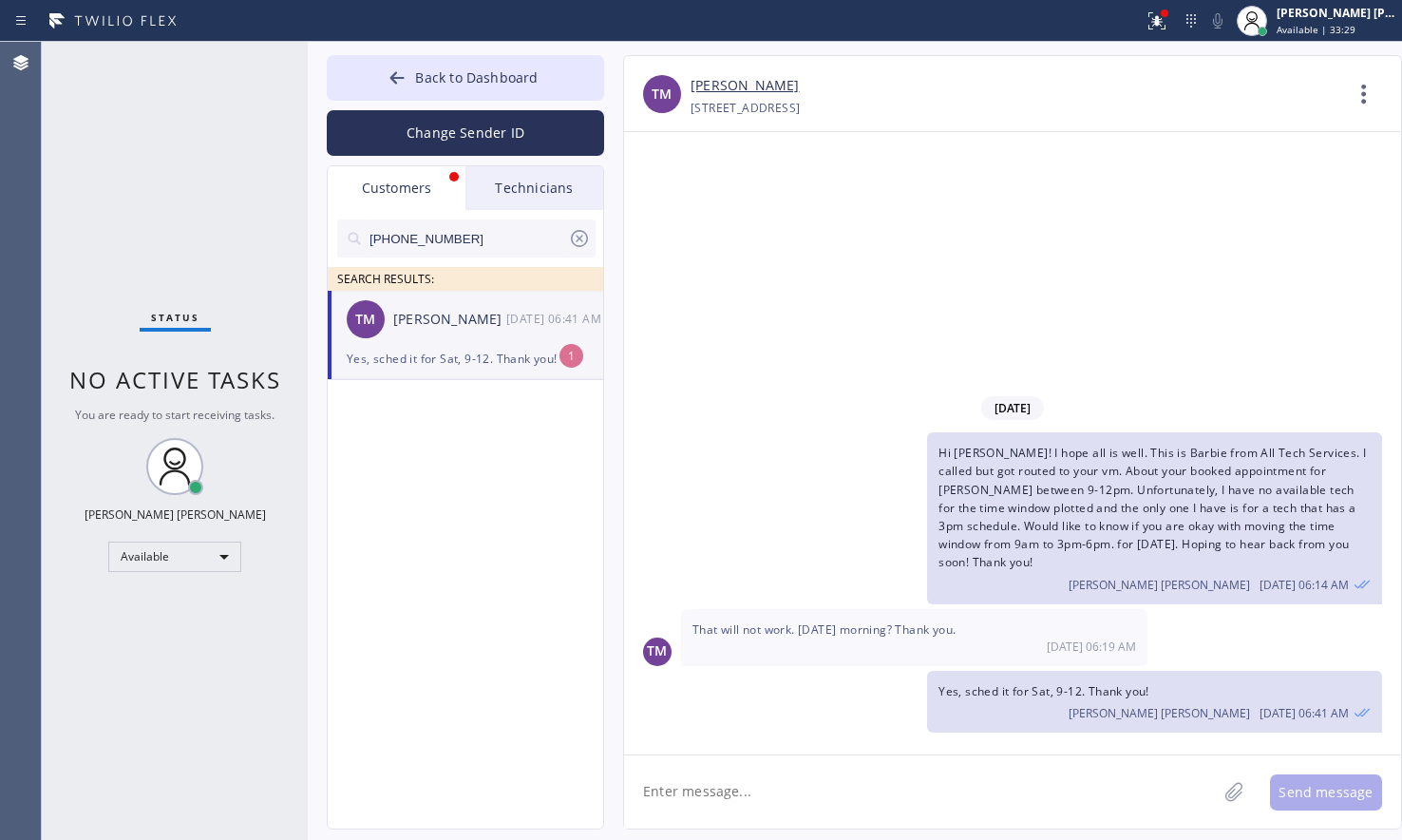
click at [483, 346] on div "TM [PERSON_NAME] [DATE] 06:41 AM" at bounding box center [466, 319] width 277 height 57
click at [431, 86] on button "Back to Dashboard" at bounding box center [465, 78] width 277 height 46
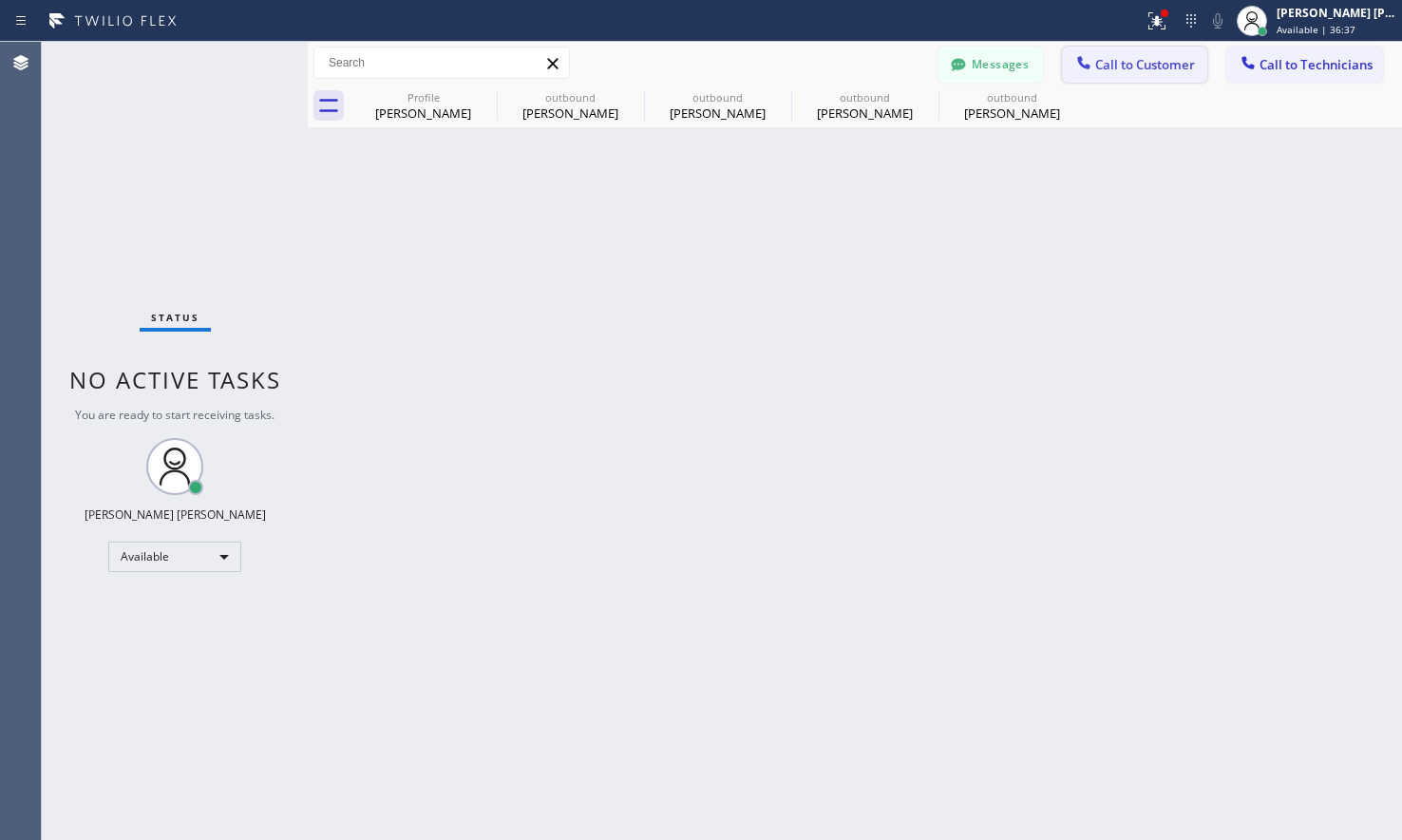
click at [1100, 67] on span "Call to Customer" at bounding box center [1145, 64] width 100 height 17
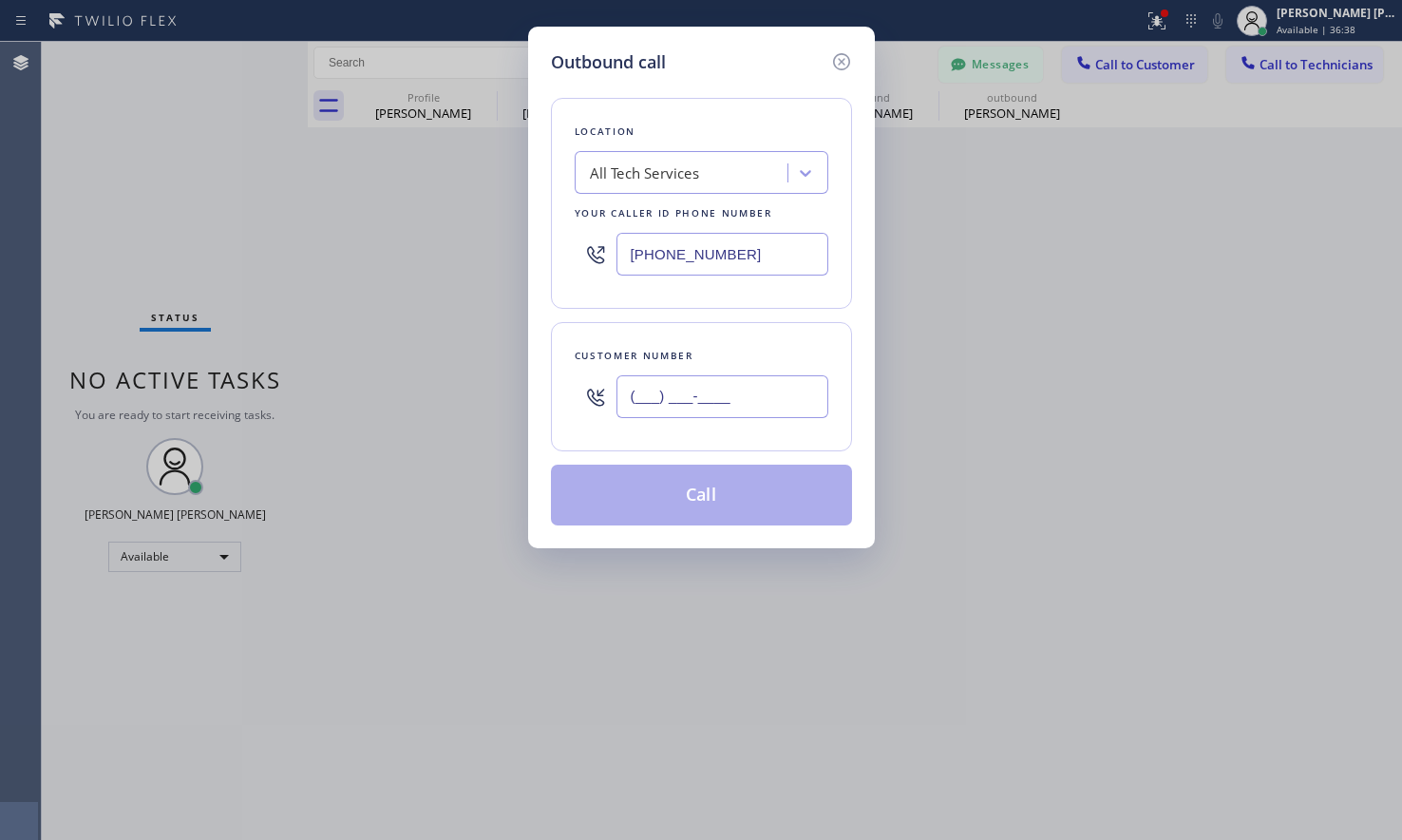
click at [708, 393] on input "(___) ___-____" at bounding box center [722, 396] width 212 height 43
paste input "562) 244-6767"
type input "[PHONE_NUMBER]"
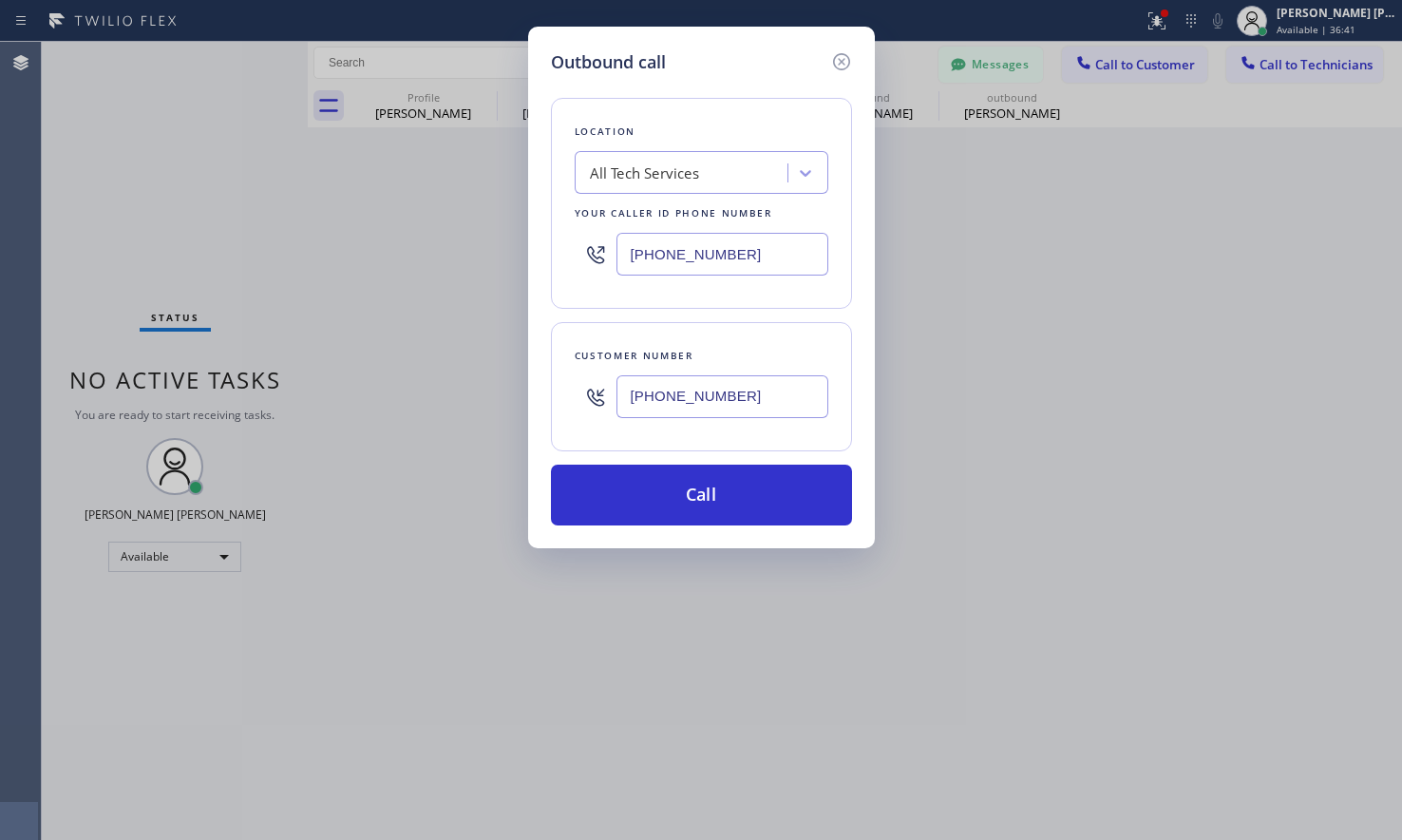
click at [81, 236] on div "Outbound call Location All Tech Services Your caller id phone number [PHONE_NUM…" at bounding box center [701, 420] width 1402 height 840
drag, startPoint x: 80, startPoint y: 123, endPoint x: 281, endPoint y: 128, distance: 201.4
click at [80, 123] on div "Outbound call Location All Tech Services Your caller id phone number [PHONE_NUM…" at bounding box center [701, 420] width 1402 height 840
click at [674, 154] on div "All Tech Services" at bounding box center [702, 172] width 254 height 43
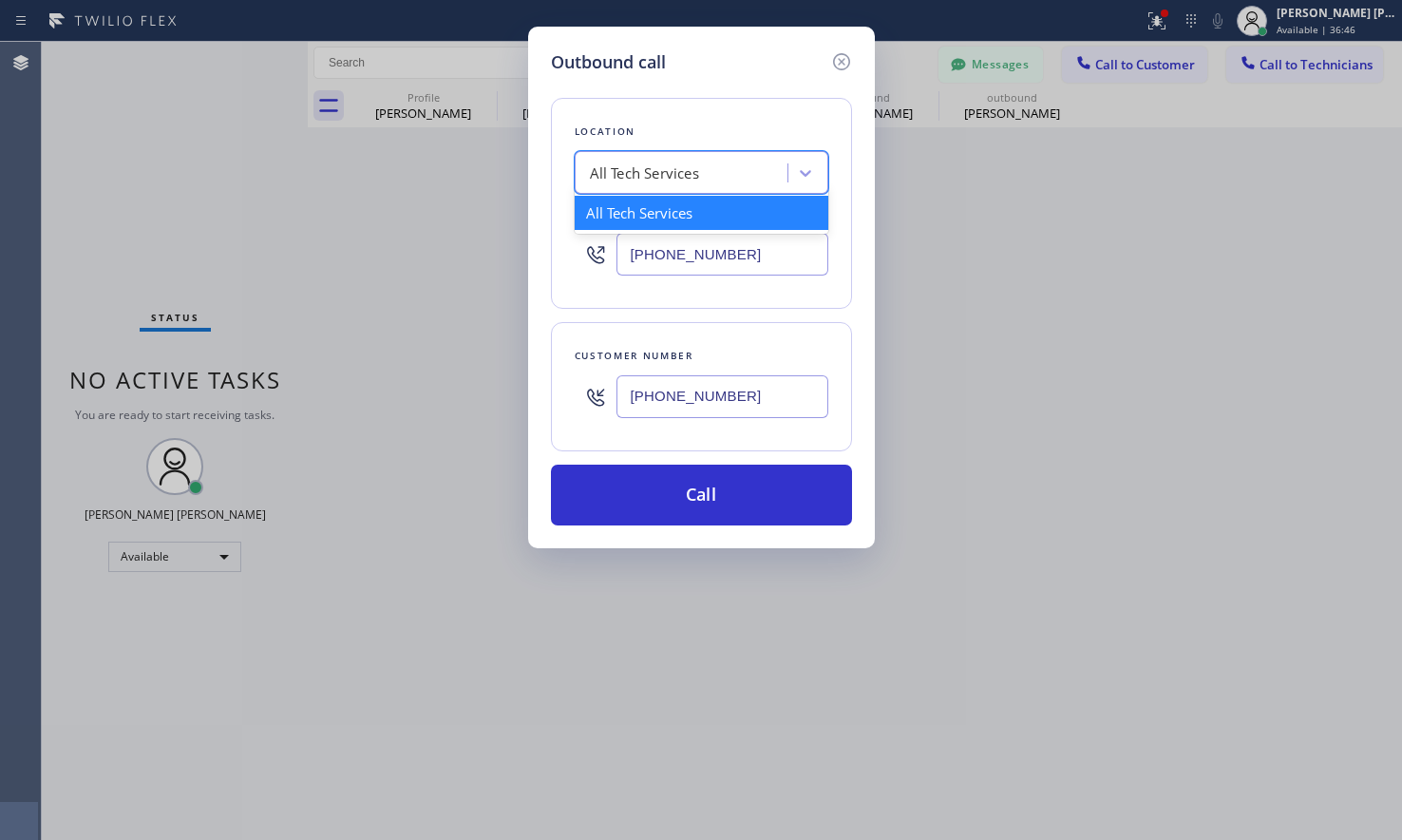
paste input "Blue Moon Electrical [GEOGRAPHIC_DATA]"
type input "Blue Moon Electrical [GEOGRAPHIC_DATA]"
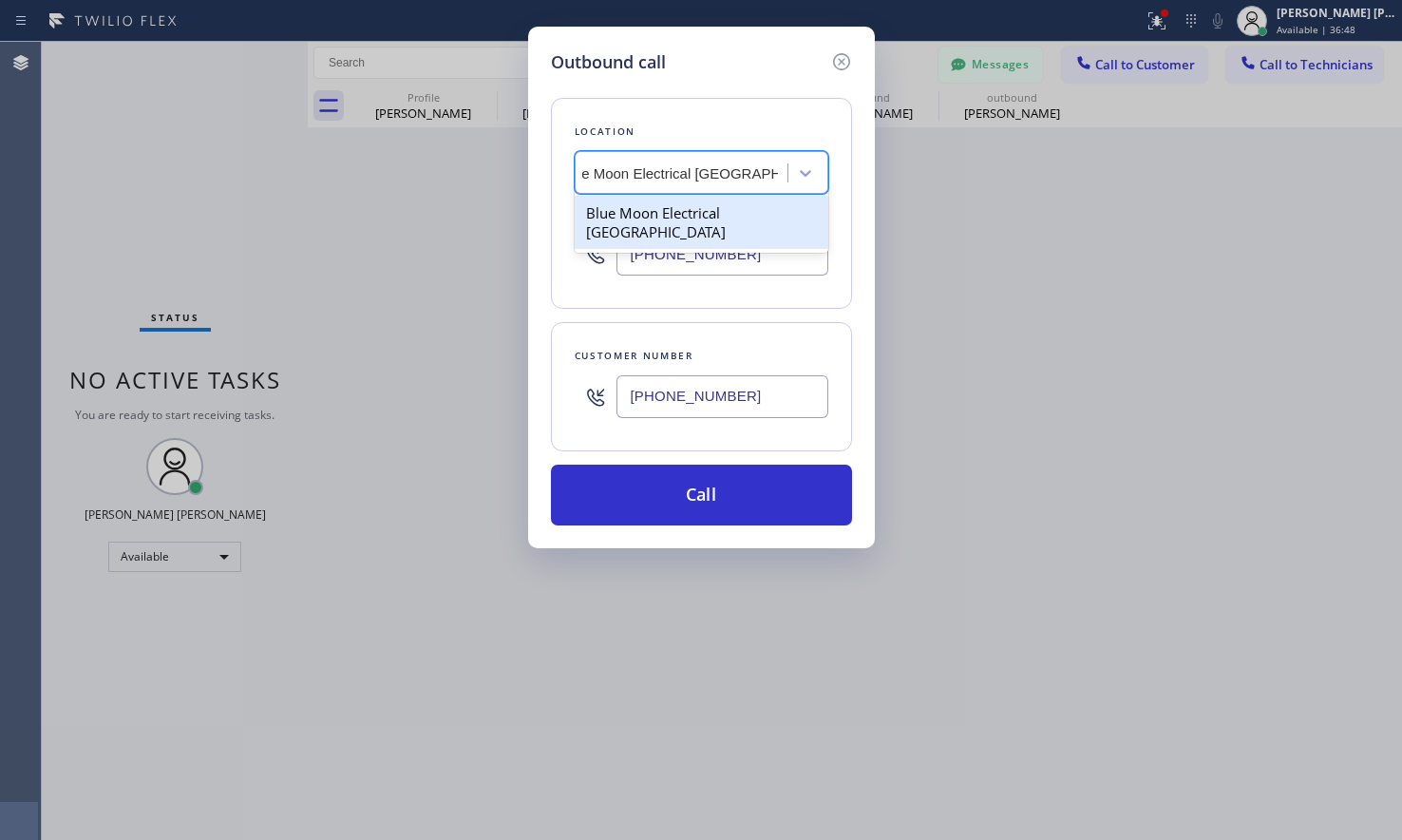
click at [697, 218] on div "Blue Moon Electrical [GEOGRAPHIC_DATA]" at bounding box center [702, 222] width 254 height 53
type input "[PHONE_NUMBER]"
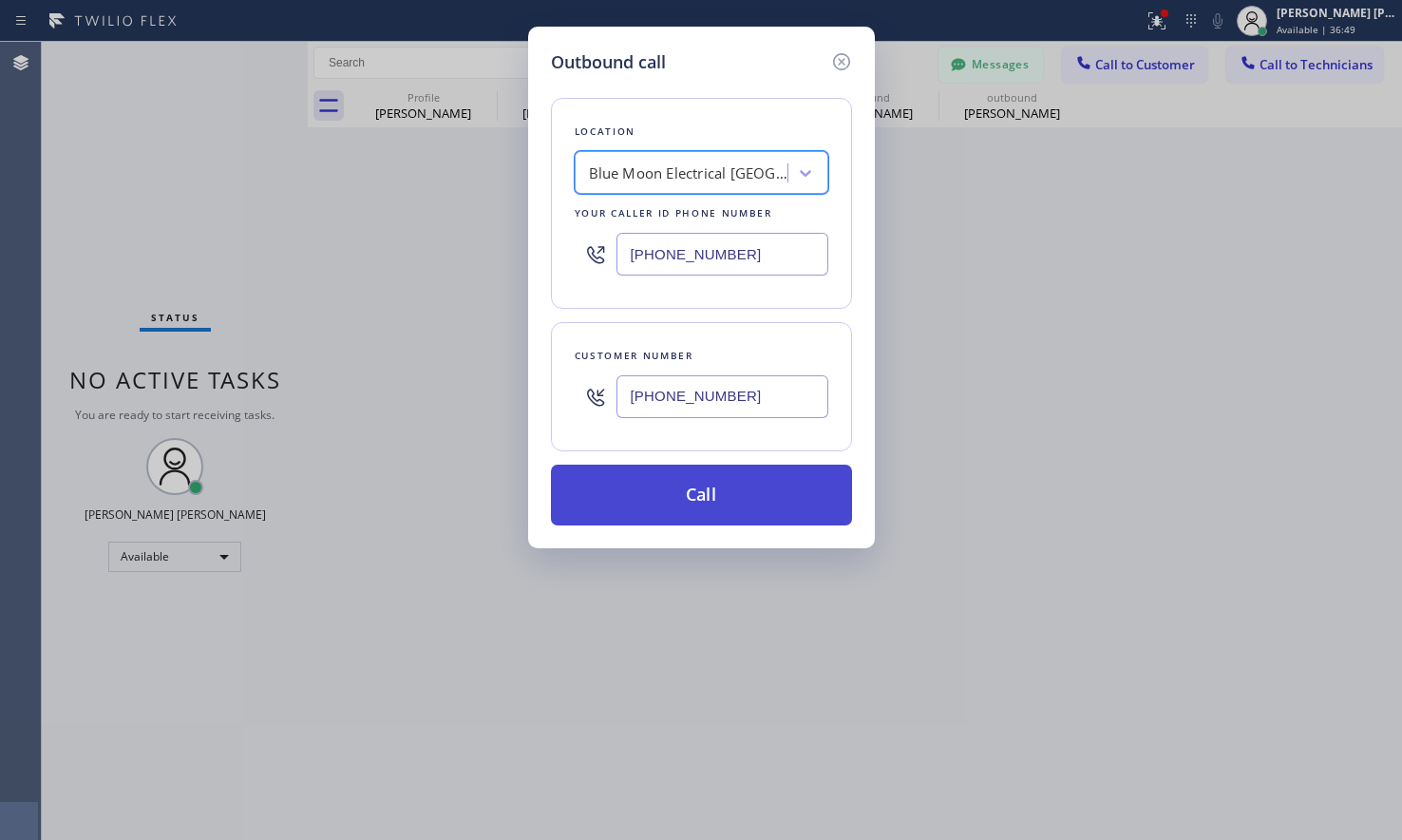
click at [760, 496] on button "Call" at bounding box center [701, 494] width 301 height 61
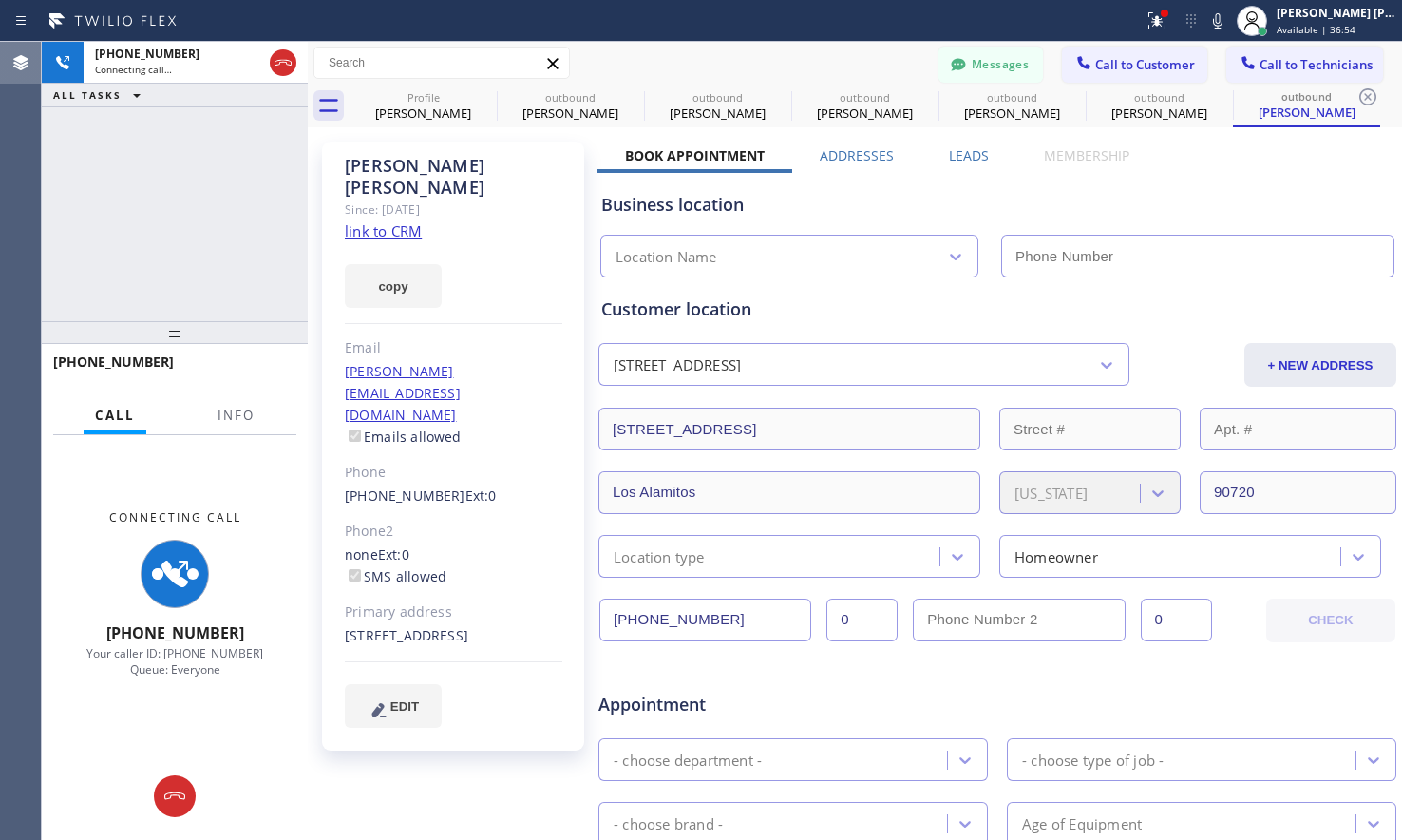
type input "[PHONE_NUMBER]"
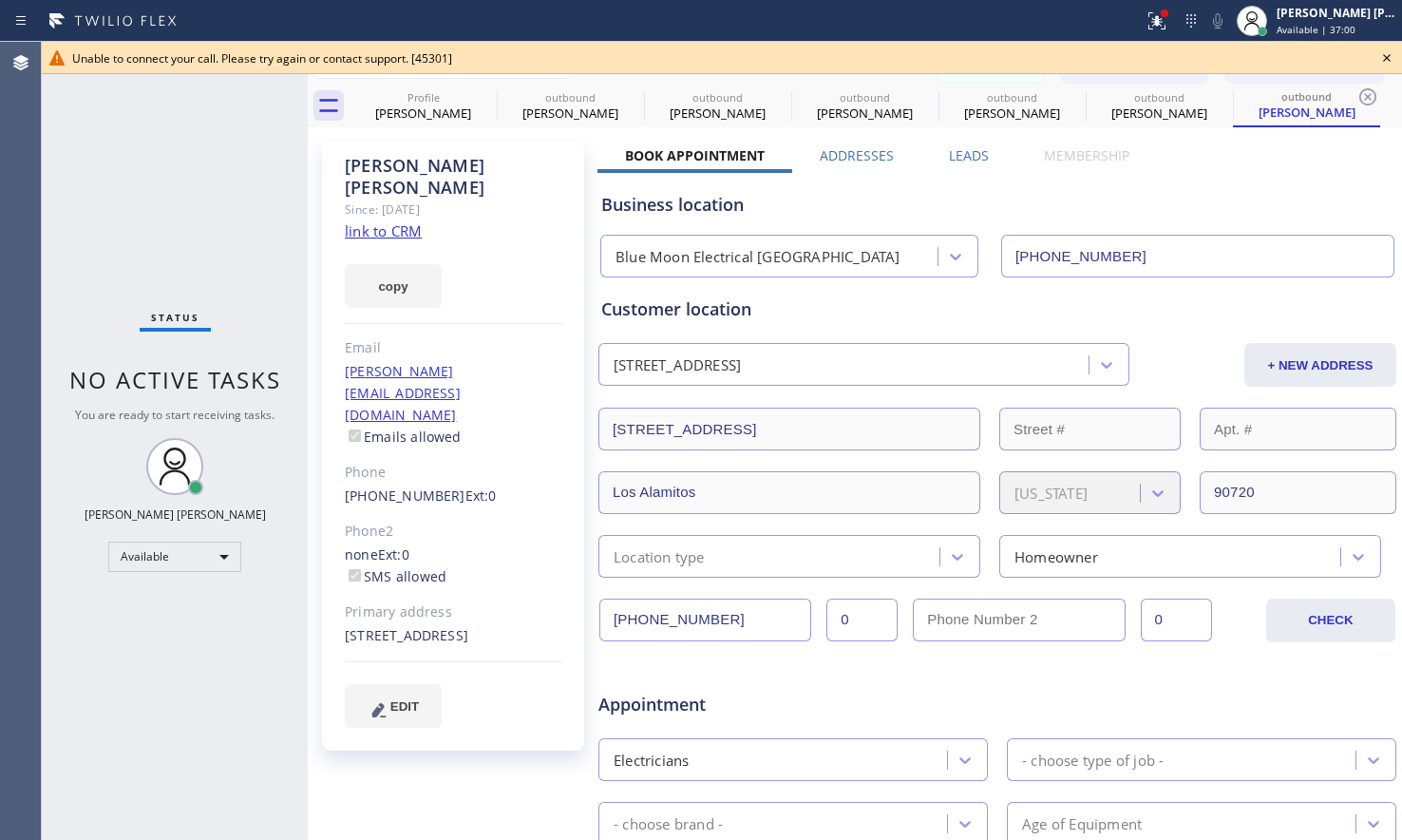
click at [275, 707] on div "Status No active tasks You are ready to start receiving tasks. [PERSON_NAME] [P…" at bounding box center [175, 441] width 266 height 798
click at [1385, 63] on icon at bounding box center [1386, 58] width 23 height 23
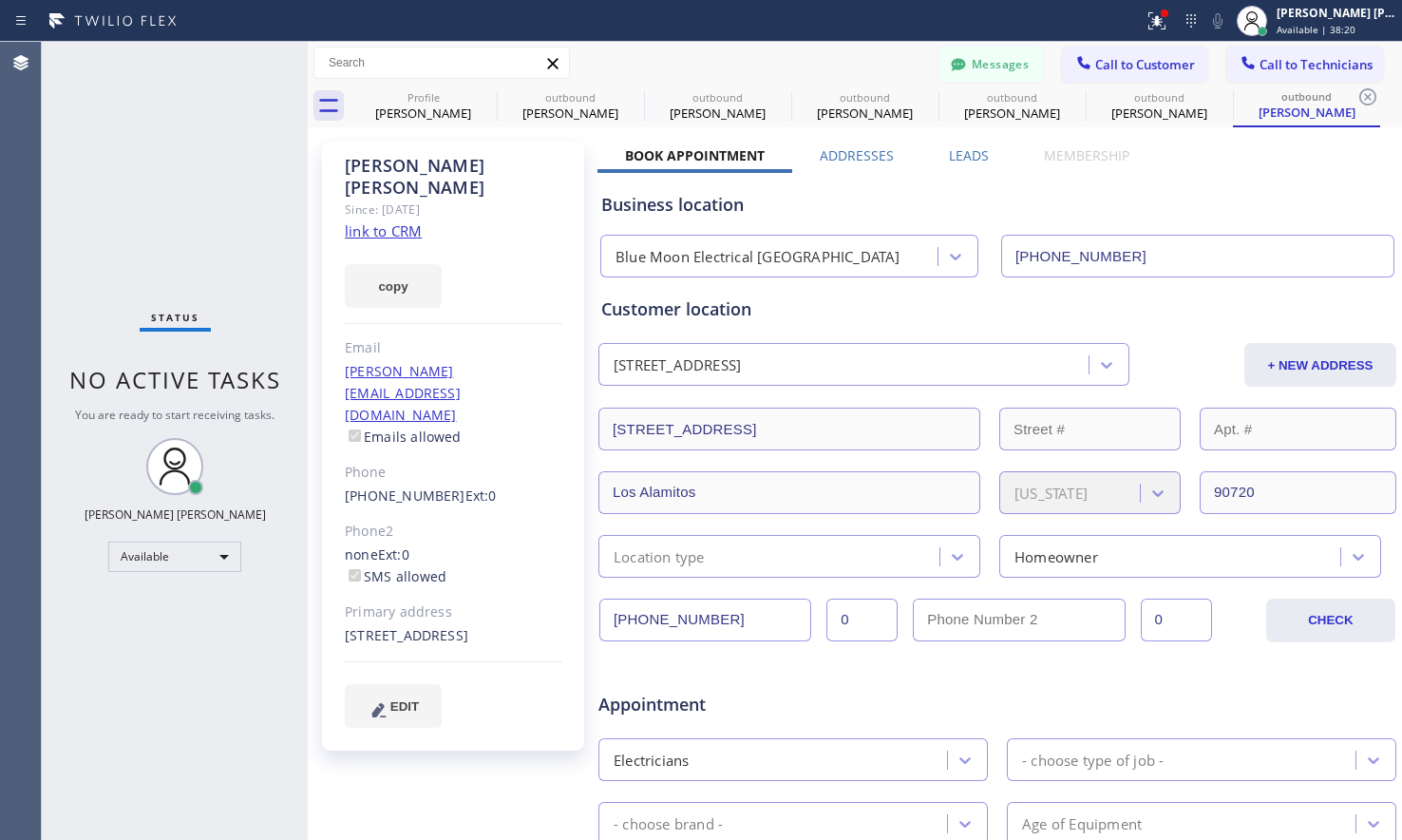
drag, startPoint x: 201, startPoint y: 729, endPoint x: 182, endPoint y: 670, distance: 61.9
click at [201, 729] on div "Status No active tasks You are ready to start receiving tasks. [PERSON_NAME] [P…" at bounding box center [175, 441] width 266 height 798
